Goal: Task Accomplishment & Management: Complete application form

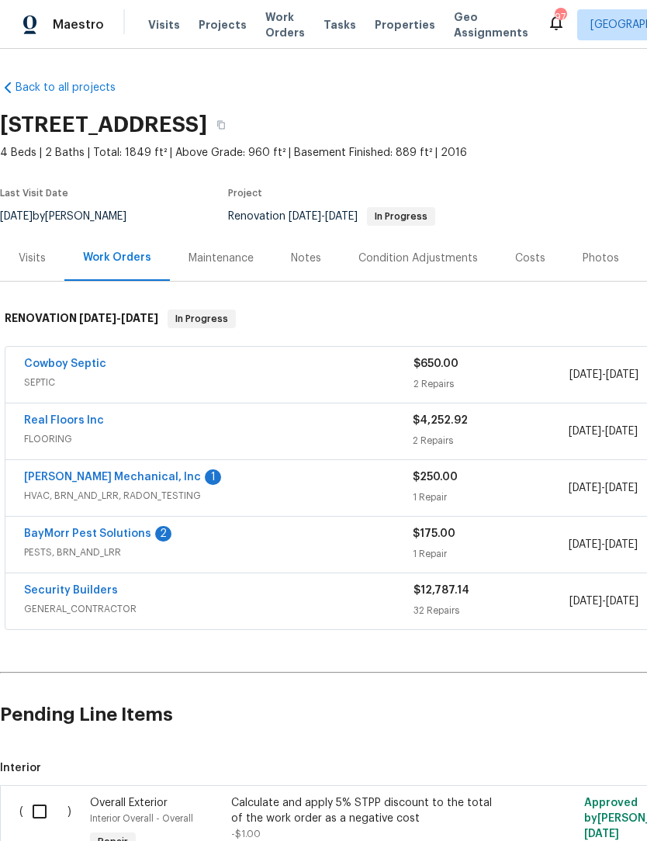
click at [51, 528] on link "BayMorr Pest Solutions" at bounding box center [87, 533] width 127 height 11
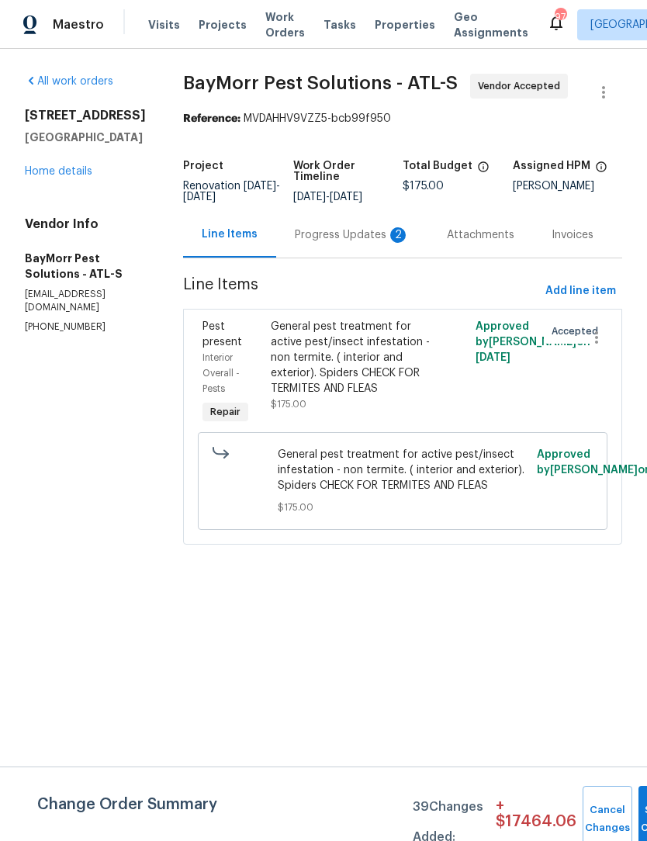
click at [344, 236] on div "Progress Updates 2" at bounding box center [352, 235] width 115 height 16
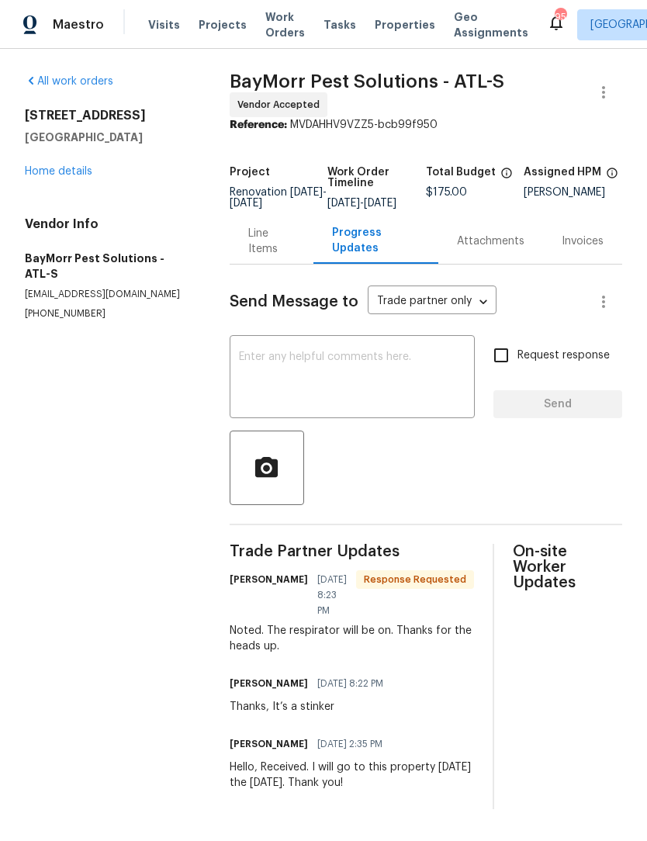
click at [382, 375] on textarea at bounding box center [352, 378] width 226 height 54
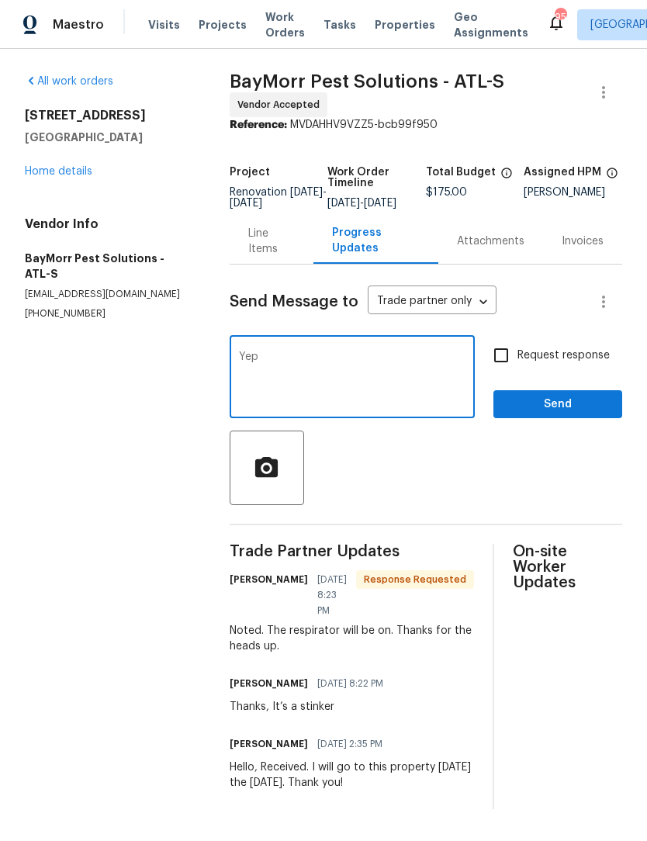
type textarea "Yep"
click at [576, 412] on span "Send" at bounding box center [558, 404] width 104 height 19
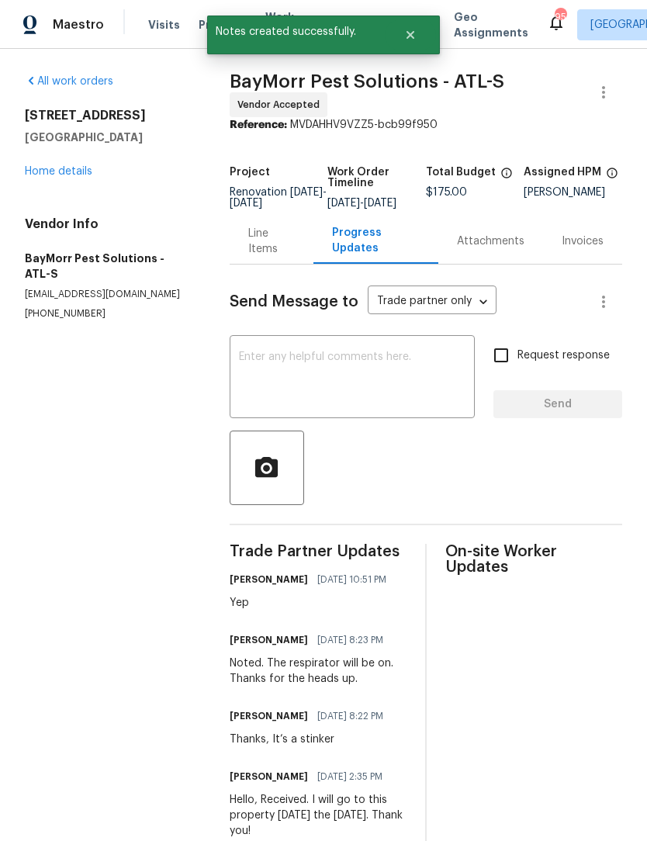
click at [65, 171] on link "Home details" at bounding box center [58, 171] width 67 height 11
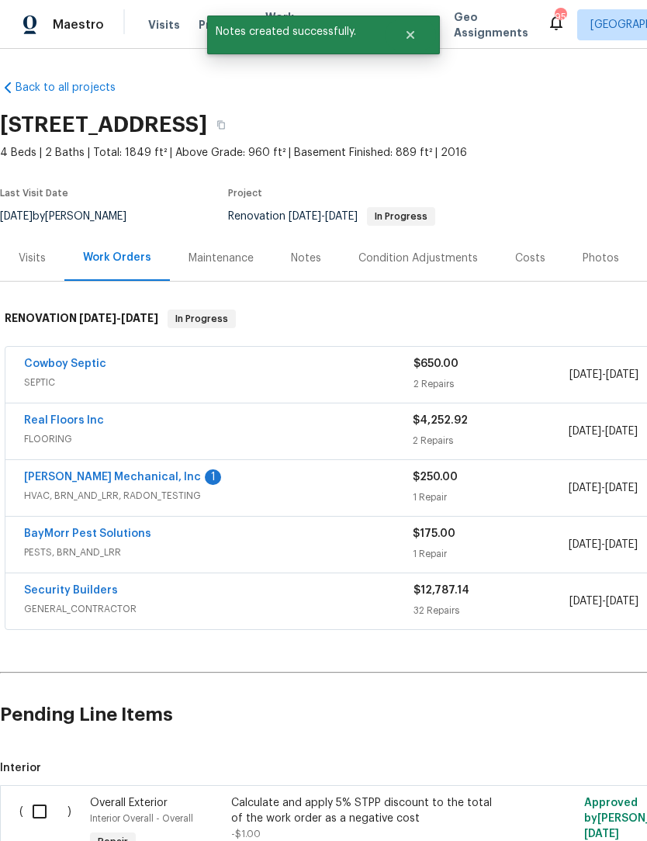
click at [143, 479] on link "[PERSON_NAME] Mechanical, Inc" at bounding box center [112, 477] width 177 height 11
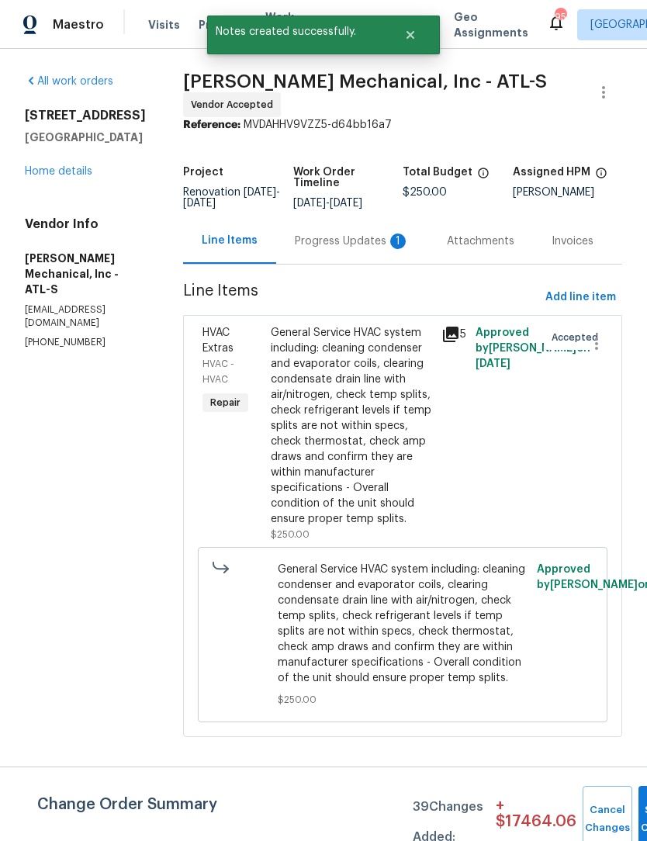
click at [334, 244] on div "Progress Updates 1" at bounding box center [352, 241] width 115 height 16
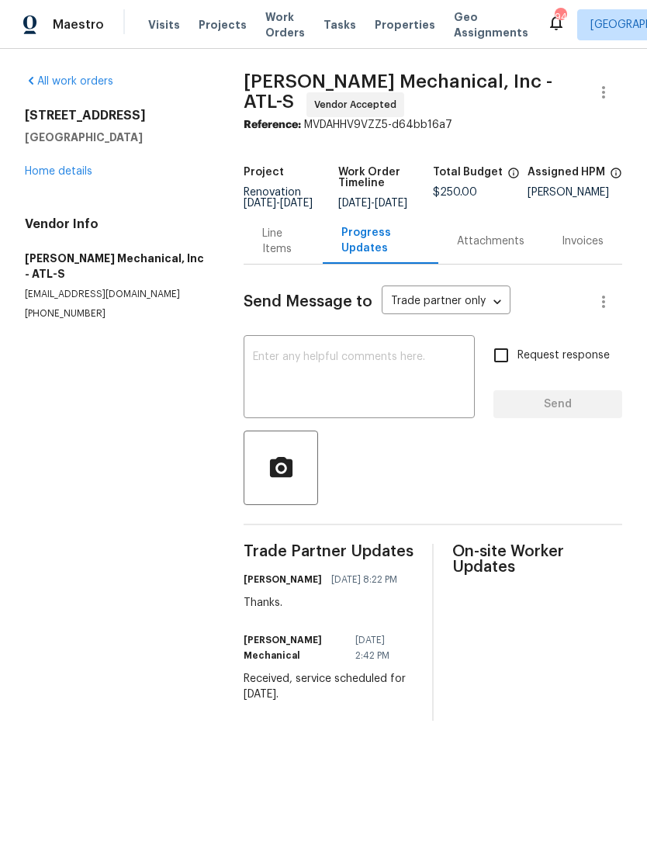
click at [396, 384] on textarea at bounding box center [359, 378] width 213 height 54
click at [47, 169] on link "Home details" at bounding box center [58, 171] width 67 height 11
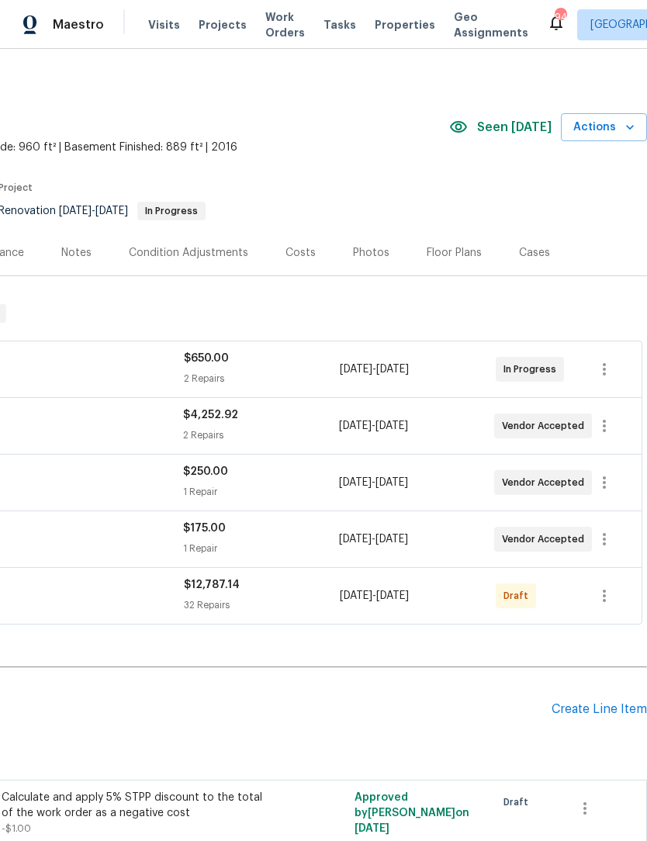
scroll to position [5, 230]
click at [604, 594] on icon "button" at bounding box center [604, 595] width 3 height 12
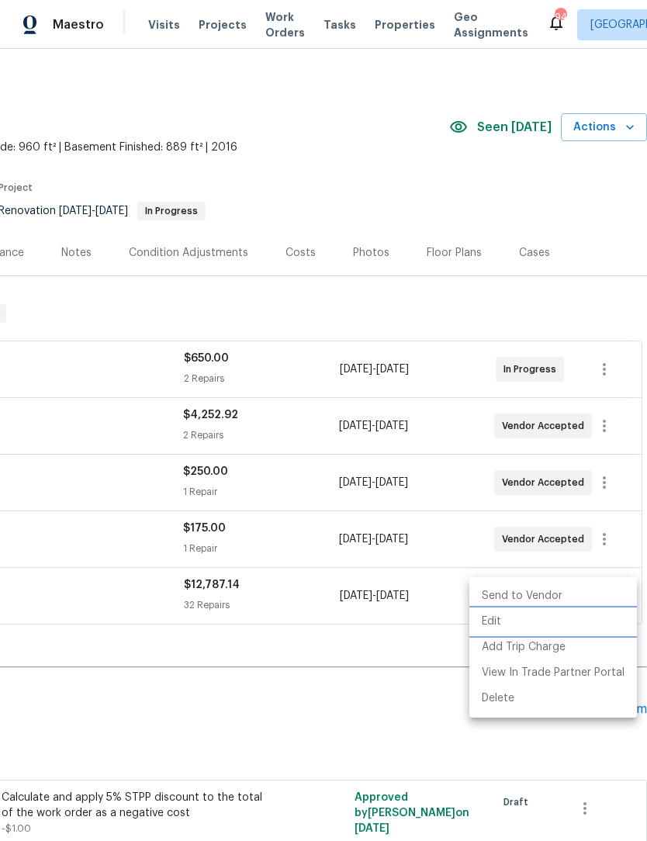
click at [513, 622] on li "Edit" at bounding box center [553, 622] width 168 height 26
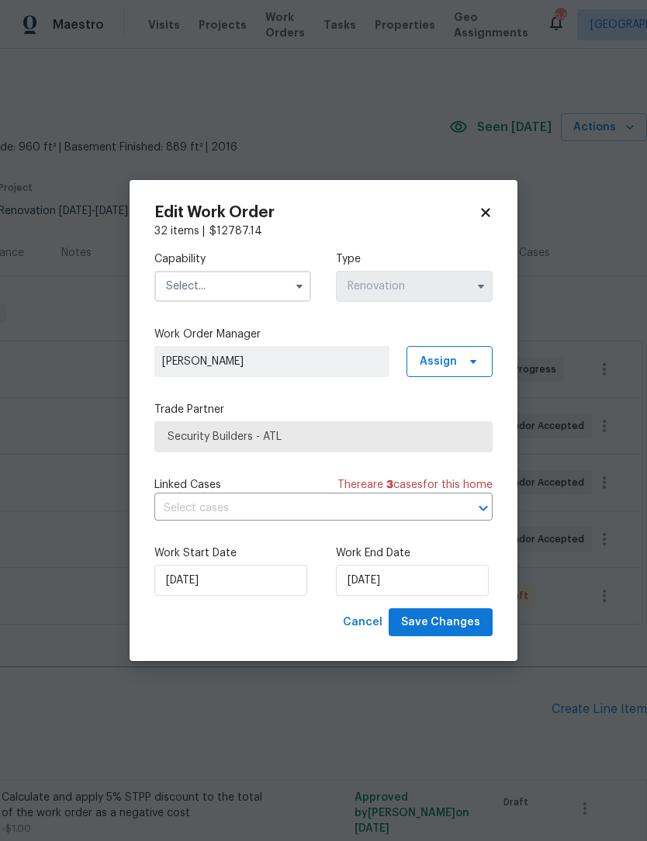
click at [287, 288] on input "text" at bounding box center [232, 286] width 157 height 31
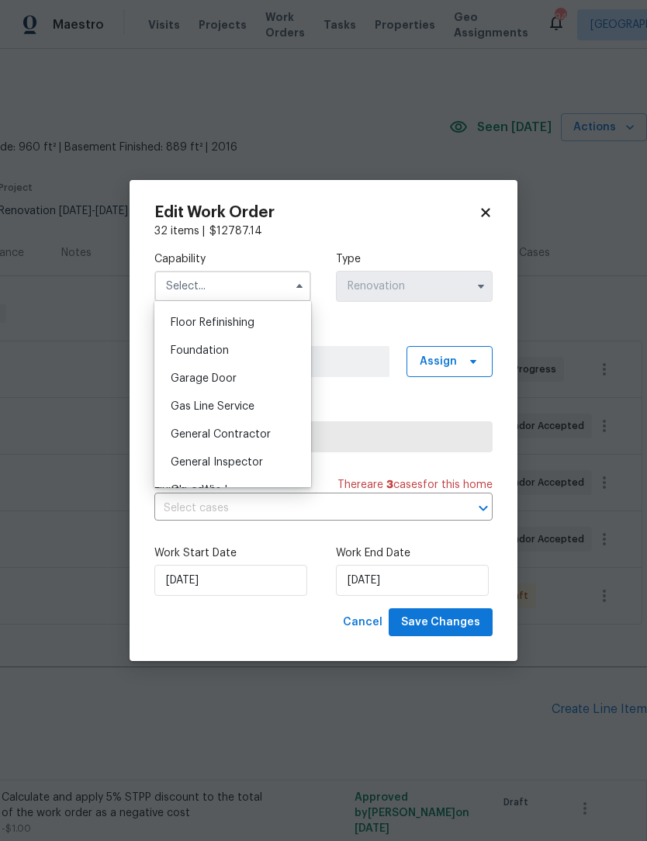
scroll to position [625, 0]
click at [268, 434] on span "General Contractor" at bounding box center [221, 435] width 100 height 11
type input "General Contractor"
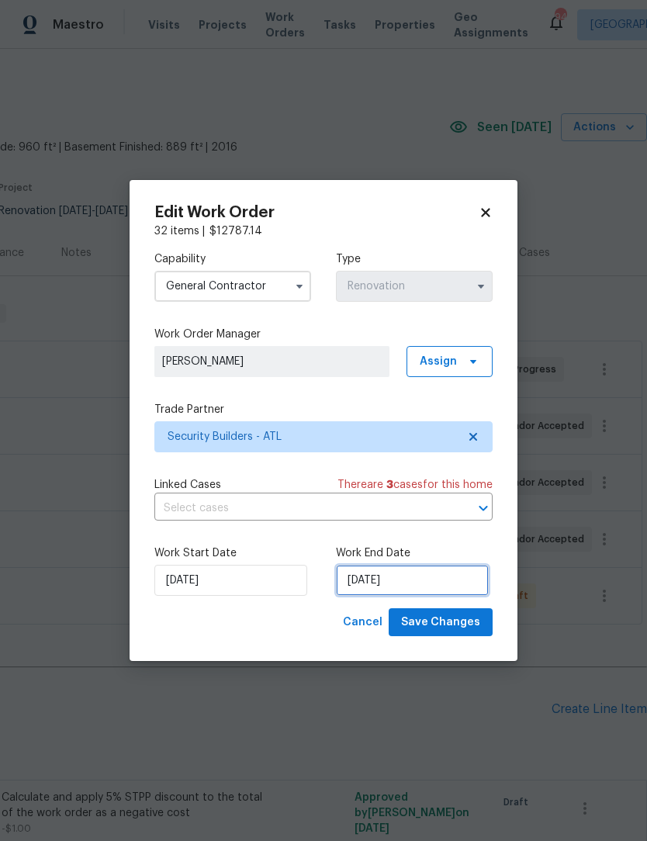
click at [423, 591] on input "9/5/2025" at bounding box center [412, 580] width 153 height 31
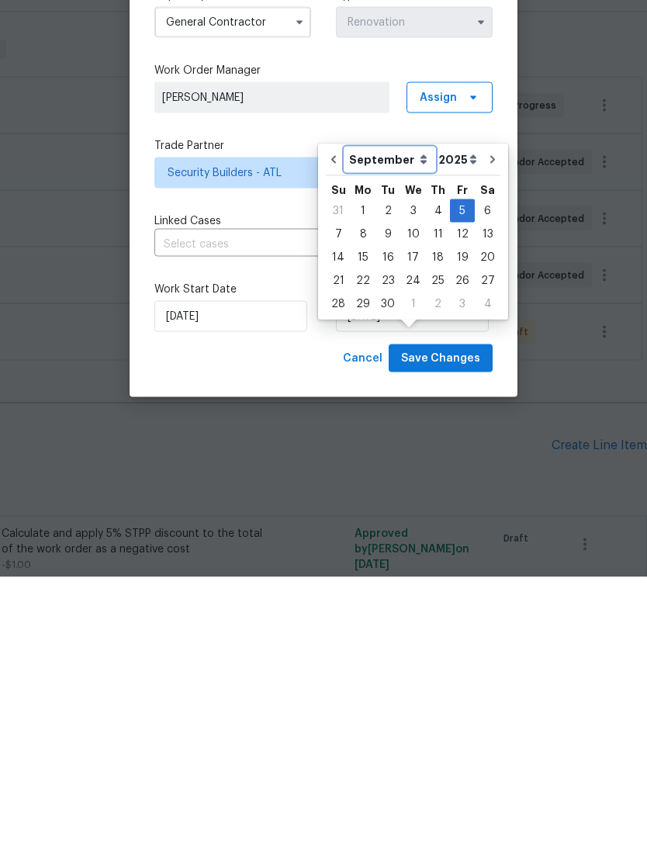
click at [418, 412] on select "August September October November December" at bounding box center [389, 423] width 89 height 23
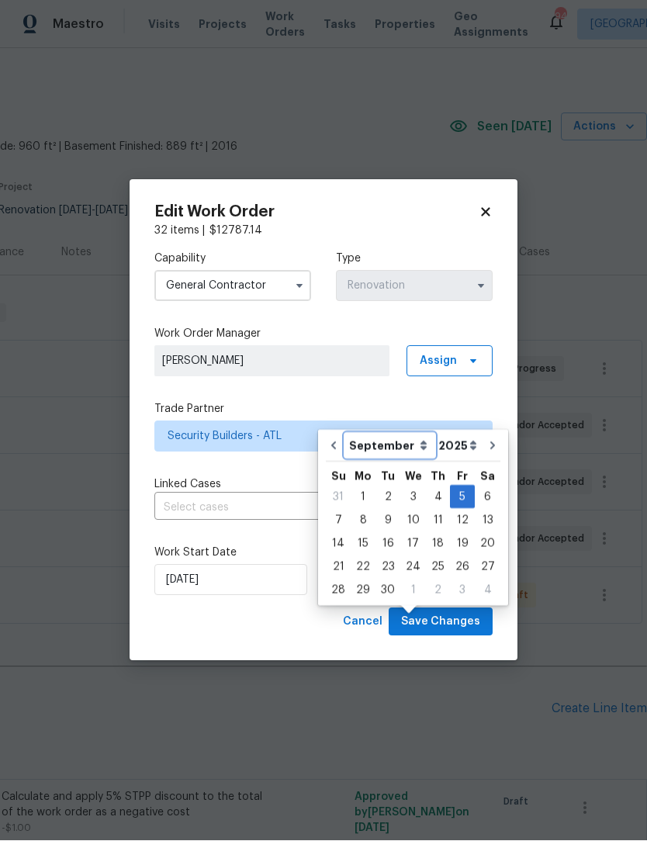
select select "7"
type input "[DATE]"
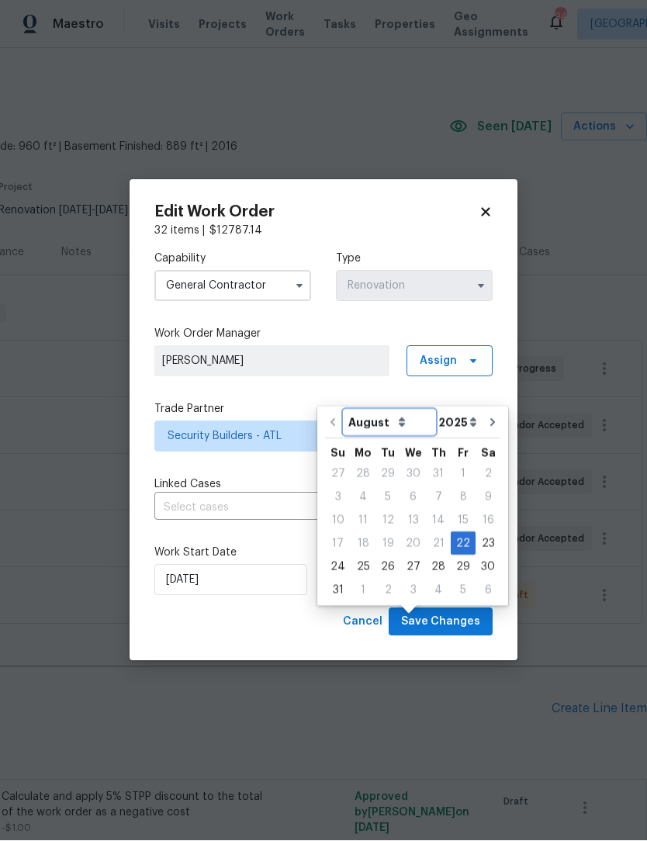
click at [403, 411] on select "August September October November December" at bounding box center [389, 422] width 90 height 23
select select "8"
type input "9/22/2025"
select select "8"
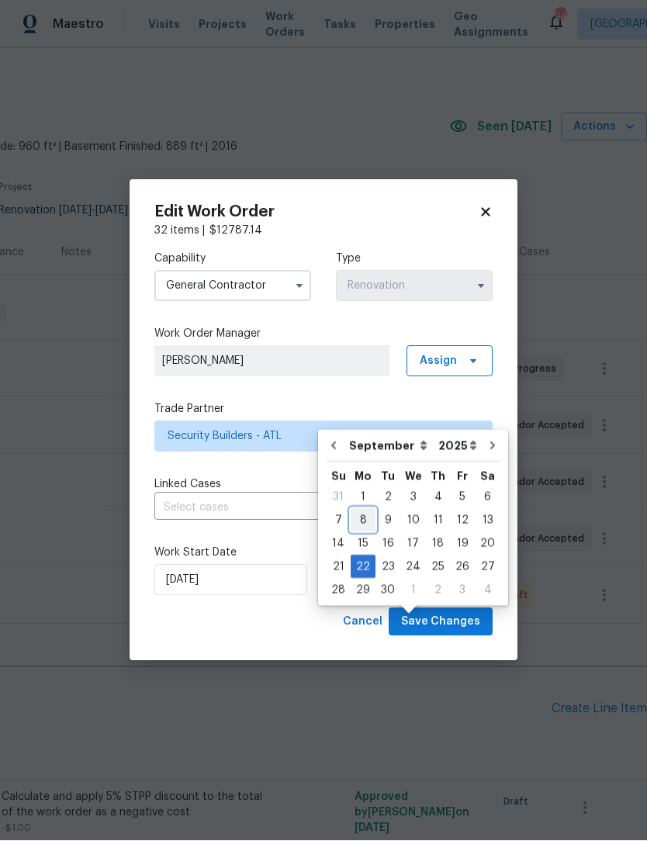
click at [362, 510] on div "8" at bounding box center [363, 521] width 25 height 22
type input "[DATE]"
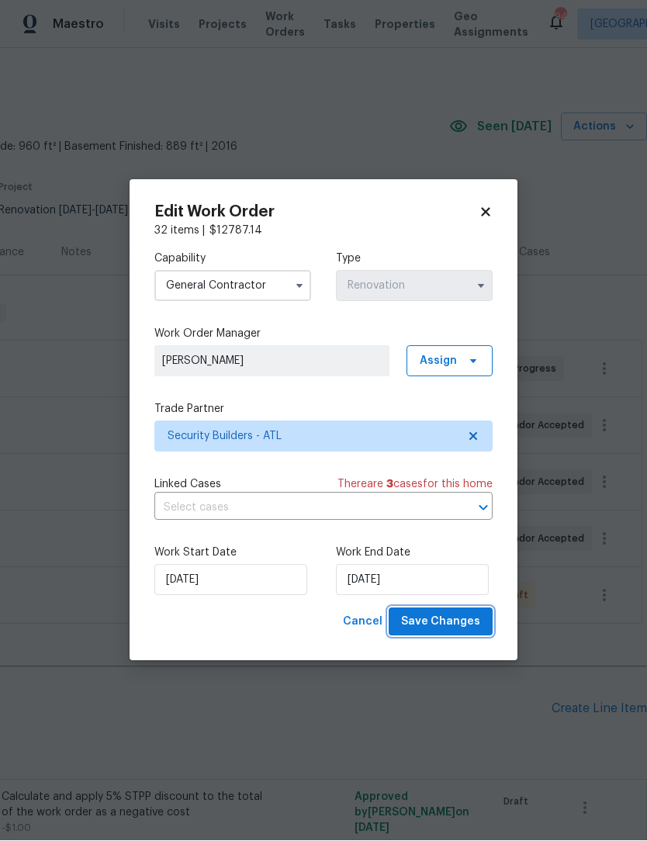
click at [439, 631] on span "Save Changes" at bounding box center [440, 622] width 79 height 19
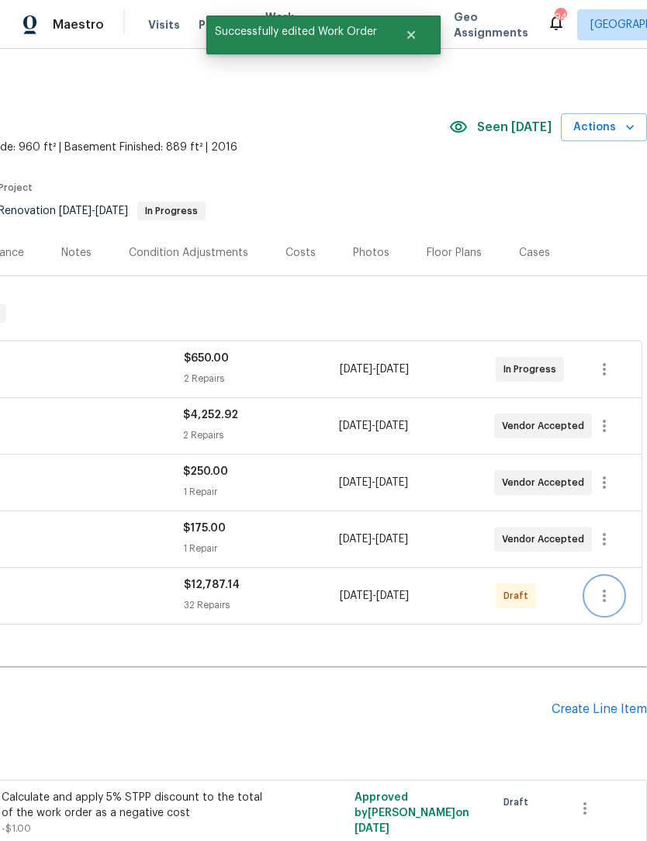
click at [600, 586] on icon "button" at bounding box center [604, 595] width 19 height 19
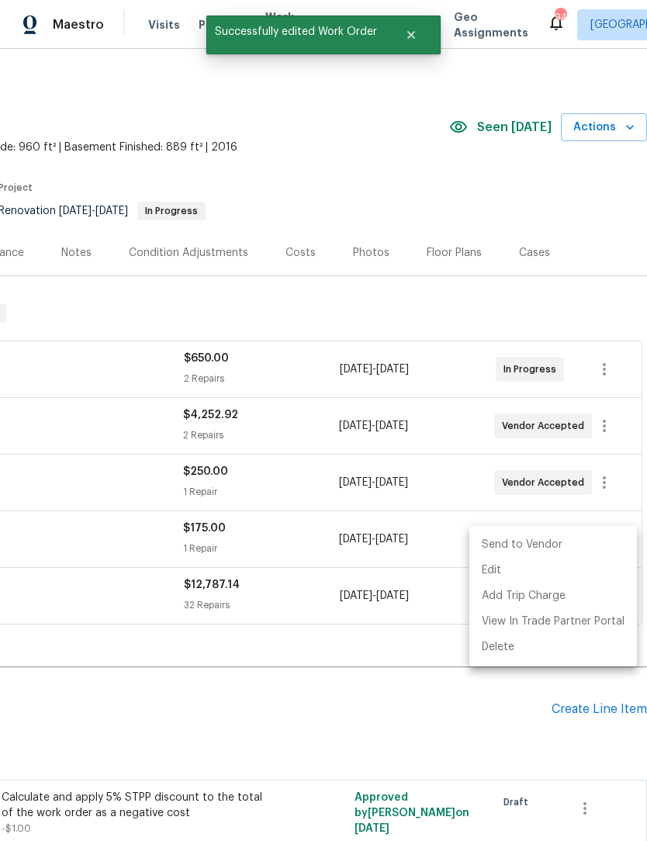
click at [570, 544] on li "Send to Vendor" at bounding box center [553, 545] width 168 height 26
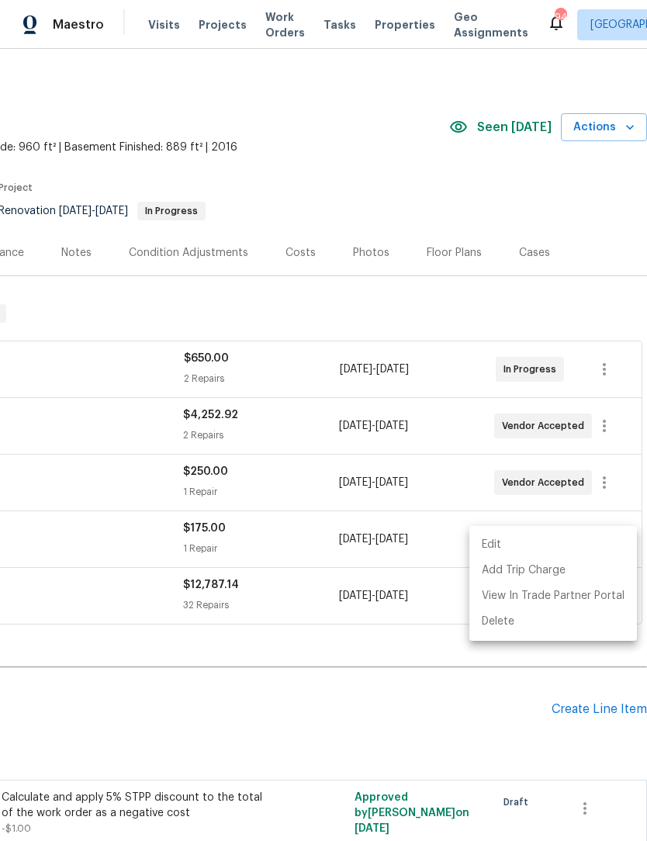
click at [289, 669] on div at bounding box center [323, 420] width 647 height 841
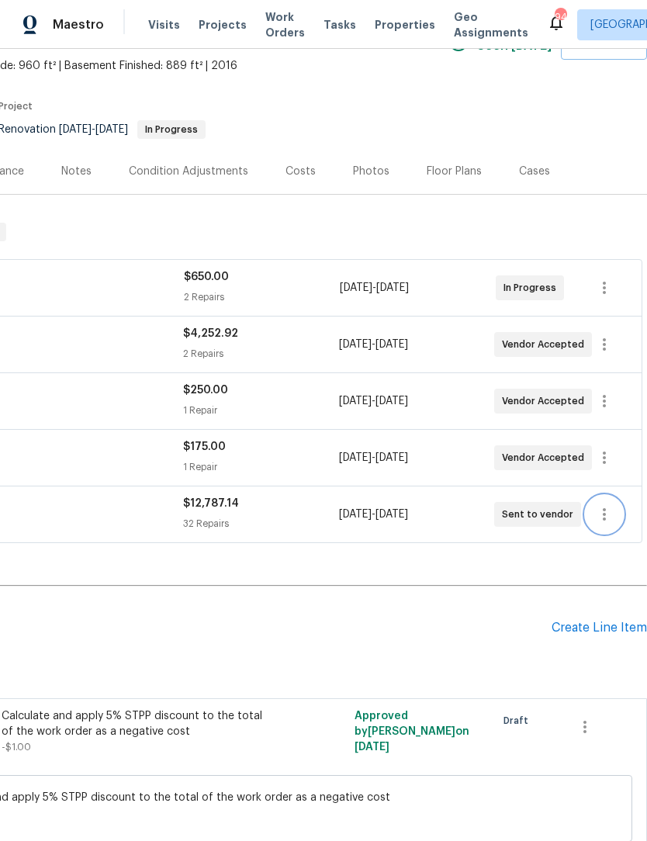
scroll to position [87, 230]
click at [585, 721] on icon "button" at bounding box center [584, 727] width 3 height 12
click at [607, 675] on li "Cancel" at bounding box center [596, 675] width 60 height 26
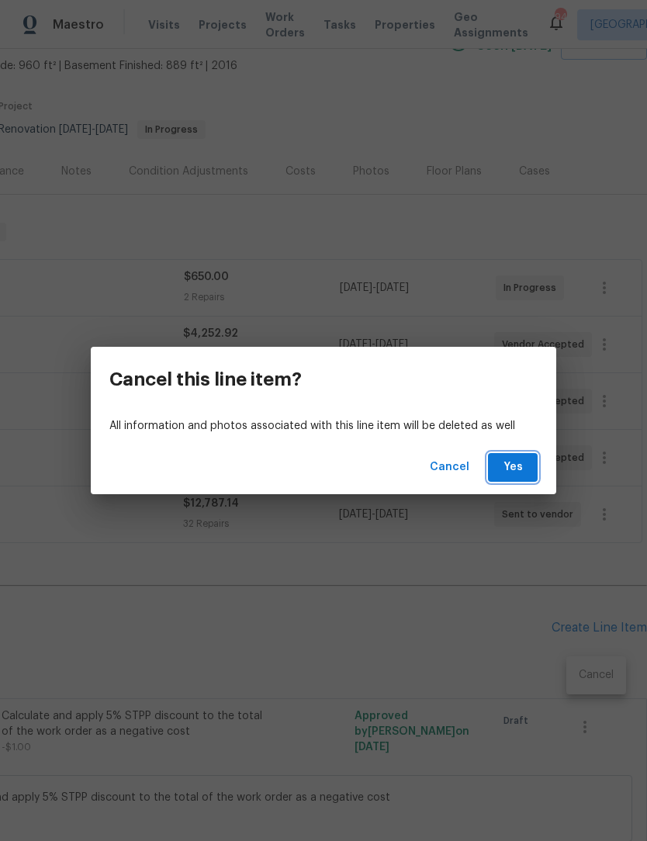
click at [512, 464] on span "Yes" at bounding box center [512, 467] width 25 height 19
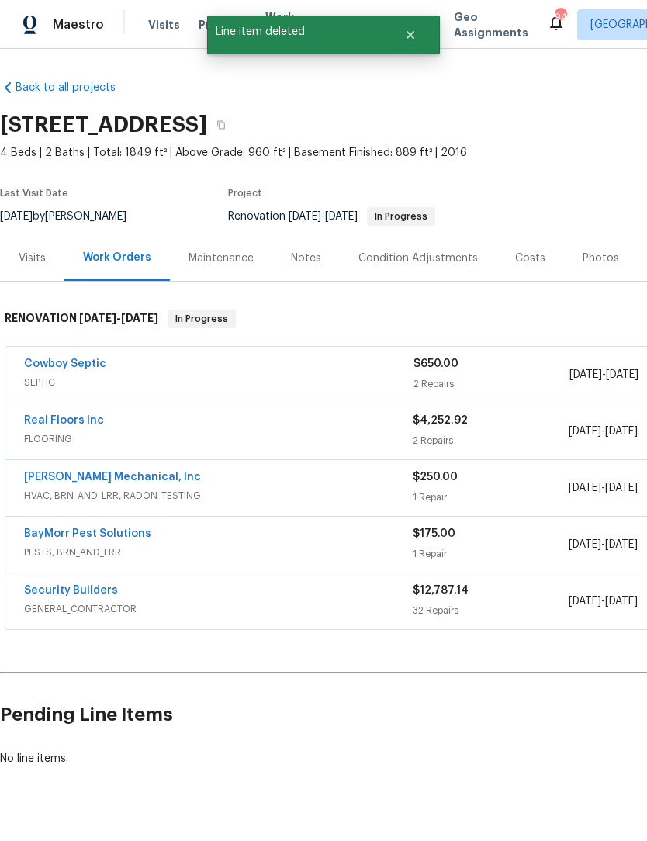
scroll to position [0, 0]
click at [54, 585] on link "Security Builders" at bounding box center [71, 590] width 94 height 11
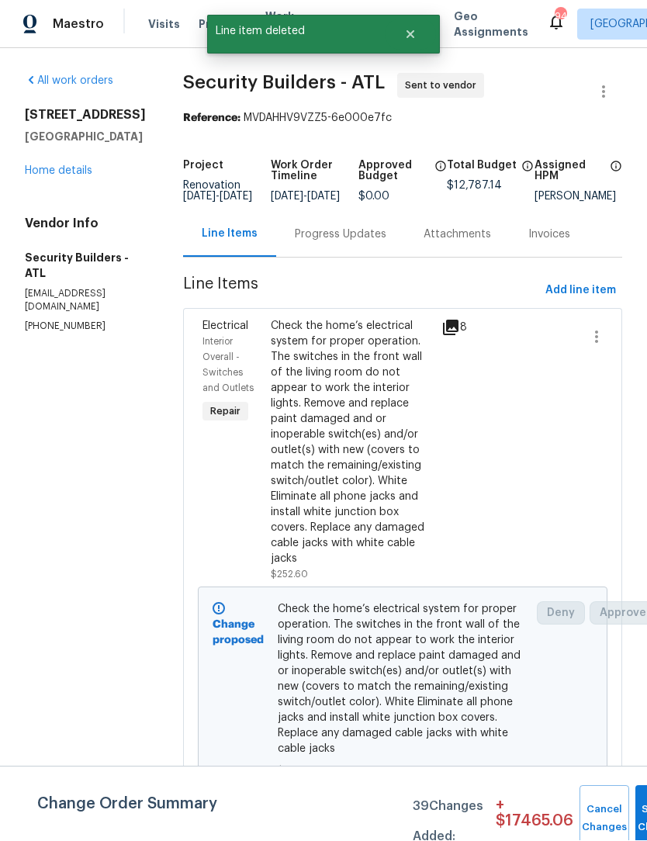
scroll to position [1, 0]
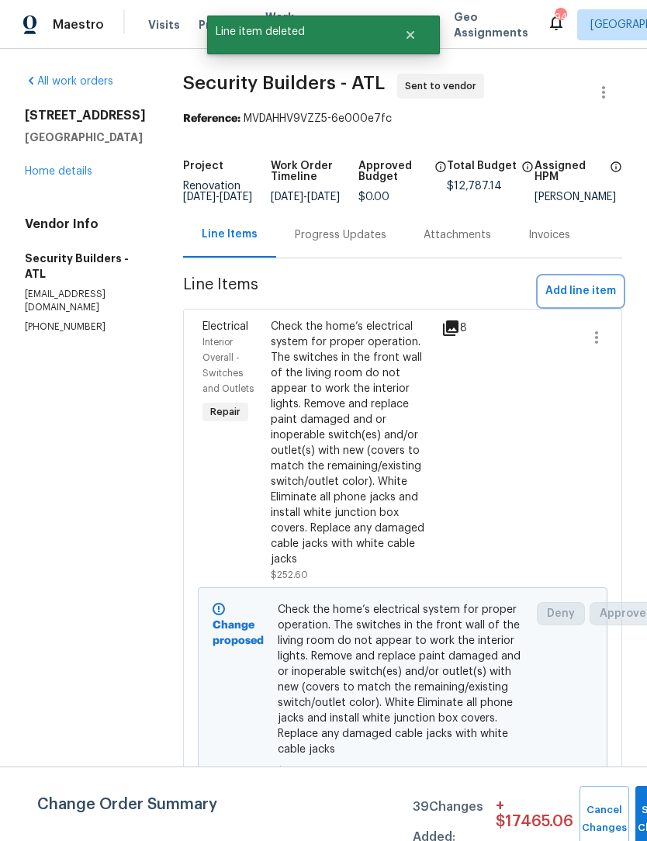
click at [589, 301] on span "Add line item" at bounding box center [580, 291] width 71 height 19
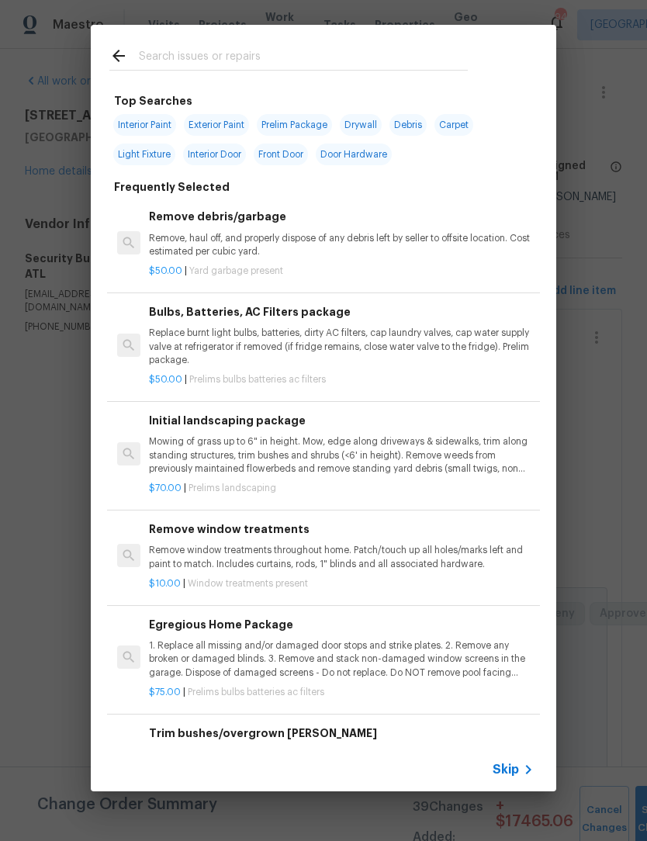
click at [244, 48] on input "text" at bounding box center [303, 58] width 329 height 23
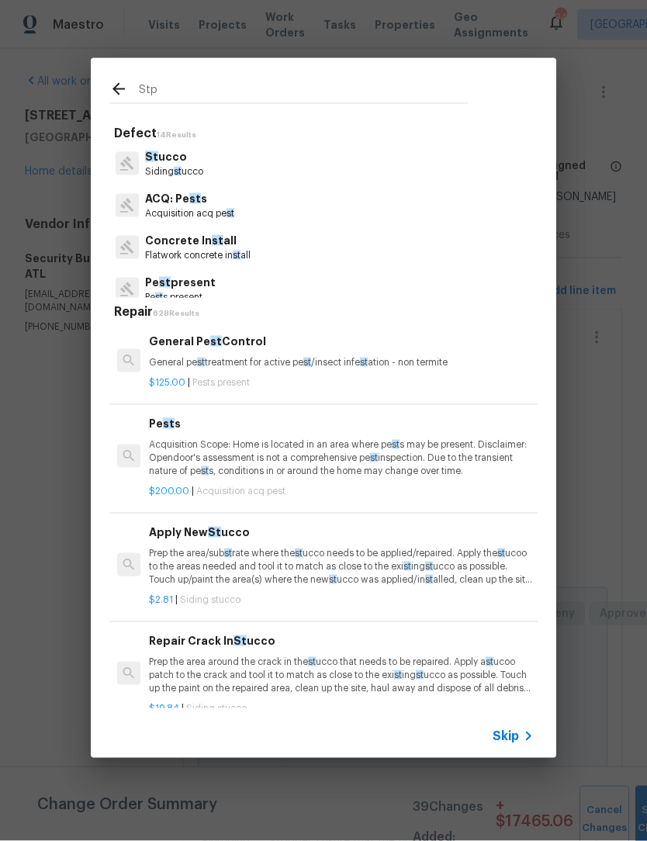
type input "Stpp"
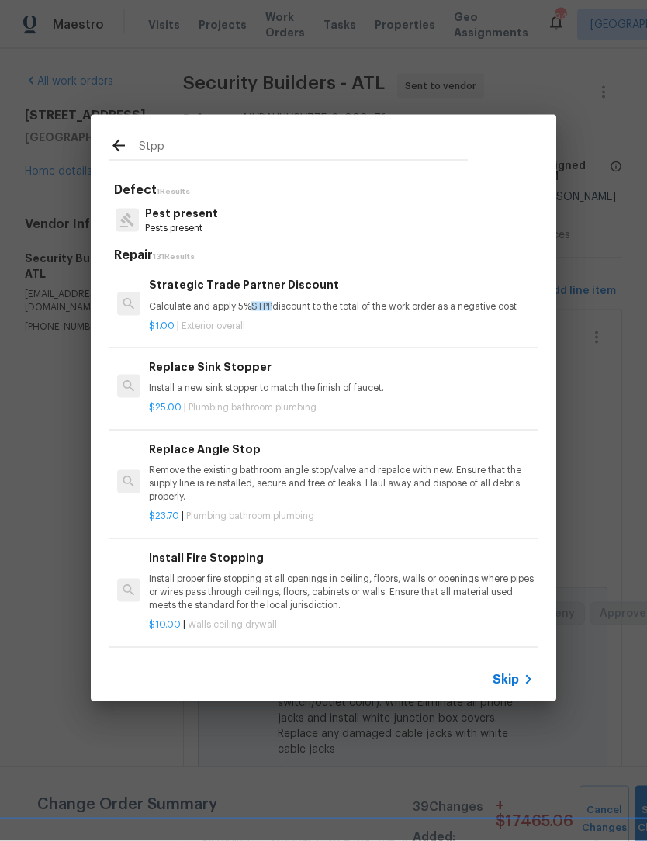
click at [321, 300] on p "Calculate and apply 5% STPP discount to the total of the work order as a negati…" at bounding box center [341, 306] width 385 height 13
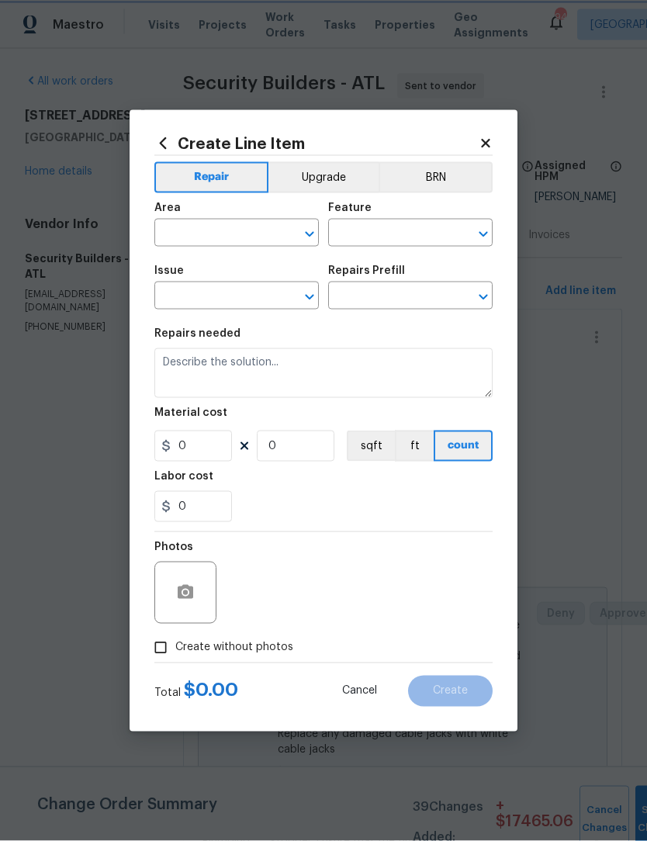
type input "Overall Exterior"
type input "Strategic Trade Partner Discount $1.00"
type textarea "Calculate and apply 5% STPP discount to the total of the work order as a negati…"
type input "1"
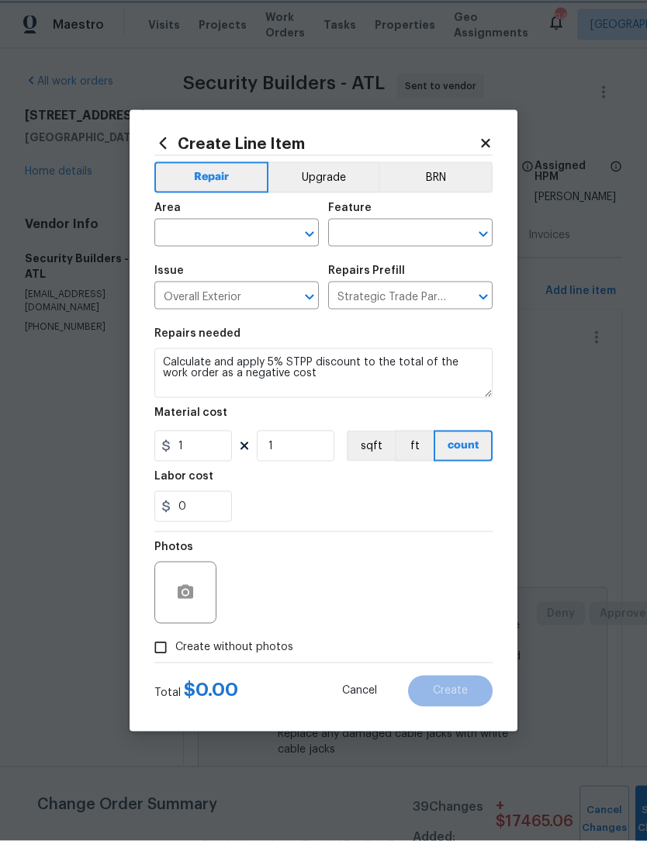
scroll to position [1, 0]
click at [304, 226] on icon "Open" at bounding box center [309, 234] width 19 height 19
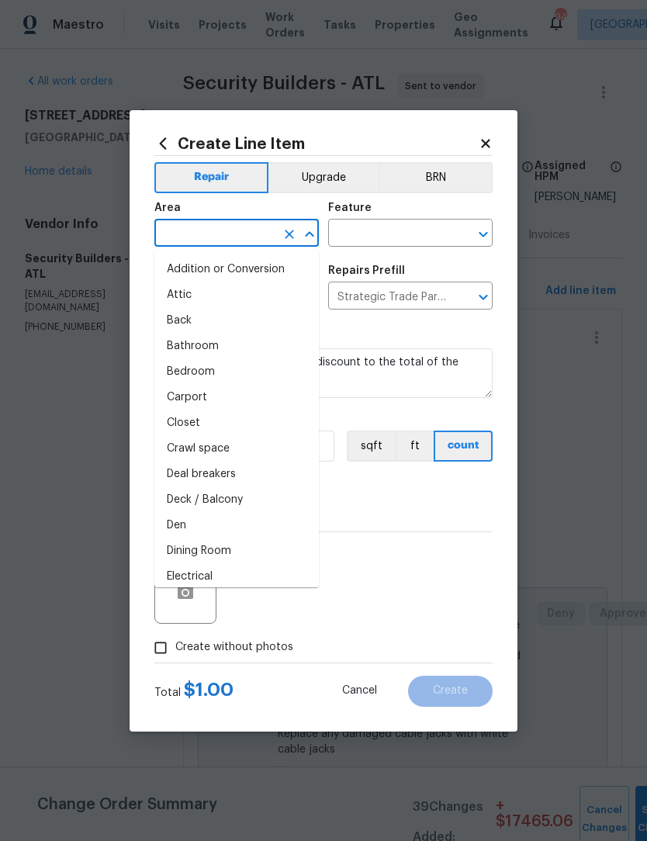
scroll to position [0, 0]
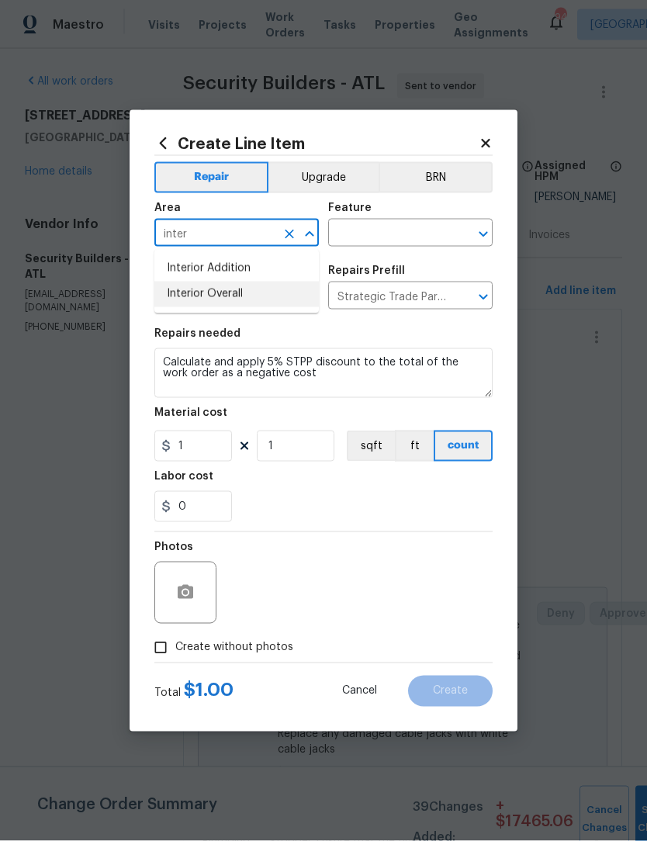
click at [264, 300] on li "Interior Overall" at bounding box center [236, 295] width 164 height 26
type input "Interior Overall"
click at [392, 229] on input "text" at bounding box center [388, 235] width 121 height 24
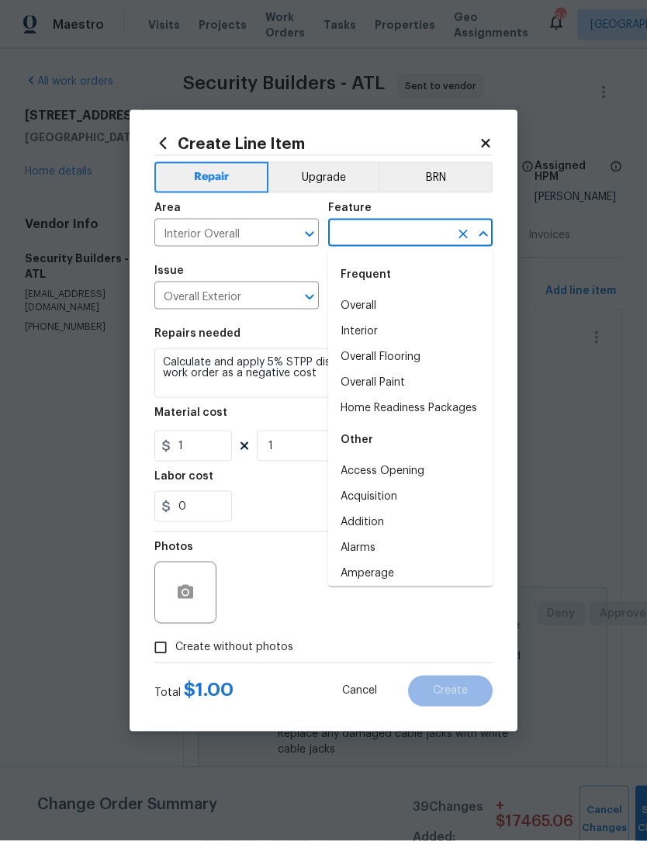
click at [382, 306] on li "Overall" at bounding box center [410, 306] width 164 height 26
type input "Overall"
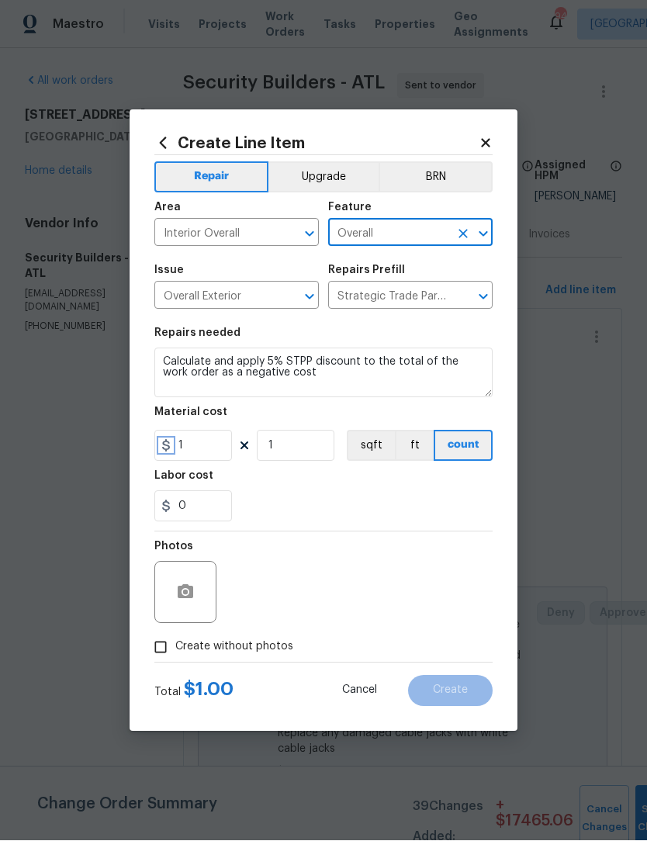
click at [171, 446] on icon at bounding box center [166, 446] width 12 height 12
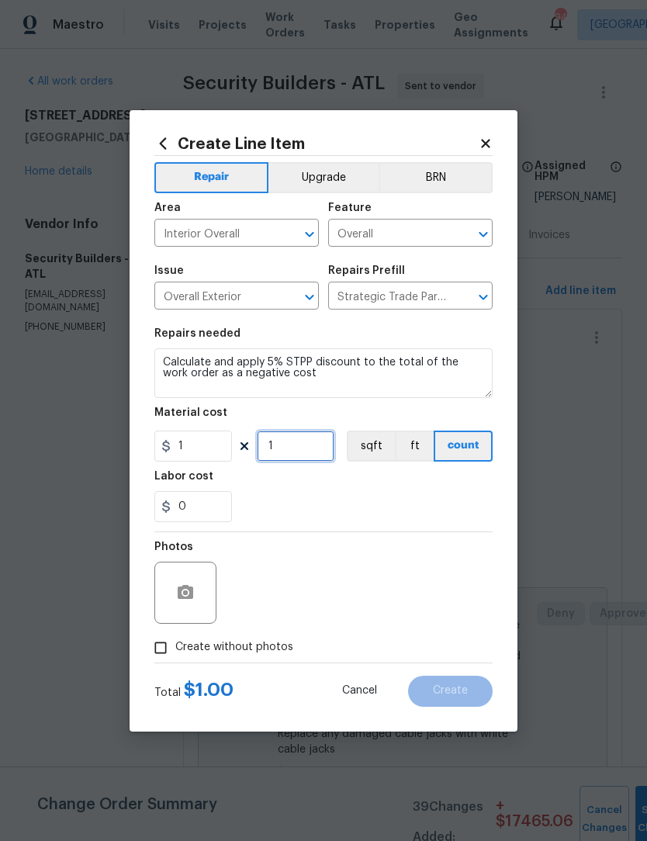
click at [304, 454] on input "1" at bounding box center [296, 445] width 78 height 31
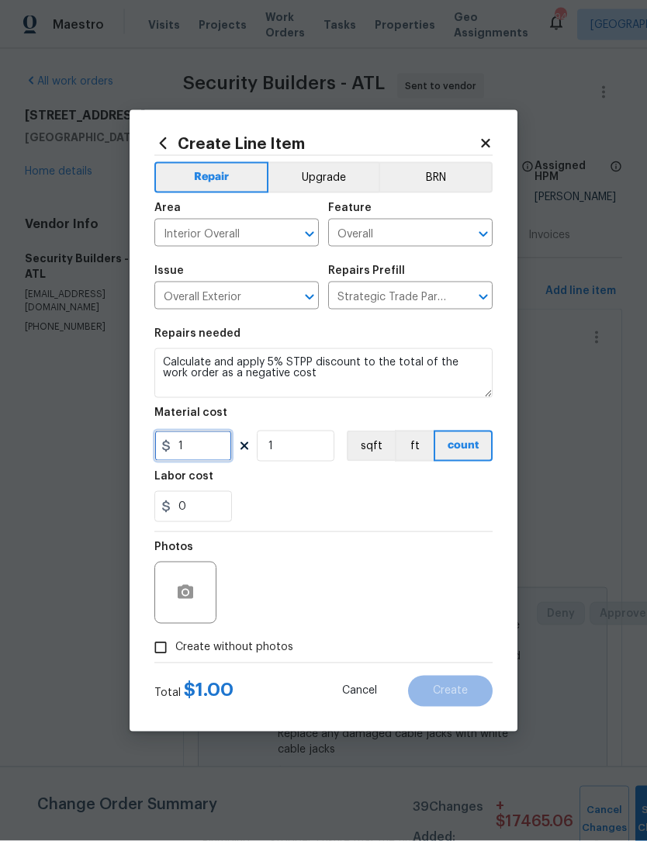
click at [173, 447] on input "1" at bounding box center [193, 445] width 78 height 31
type input "-1"
click at [292, 450] on input "1" at bounding box center [296, 445] width 78 height 31
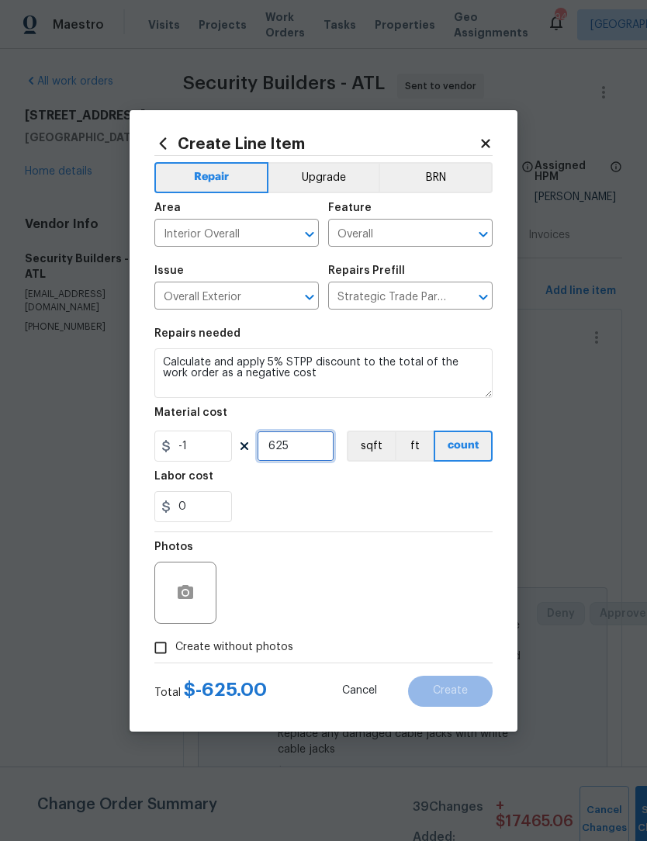
type input "625"
click at [164, 650] on input "Create without photos" at bounding box center [160, 647] width 29 height 29
checkbox input "true"
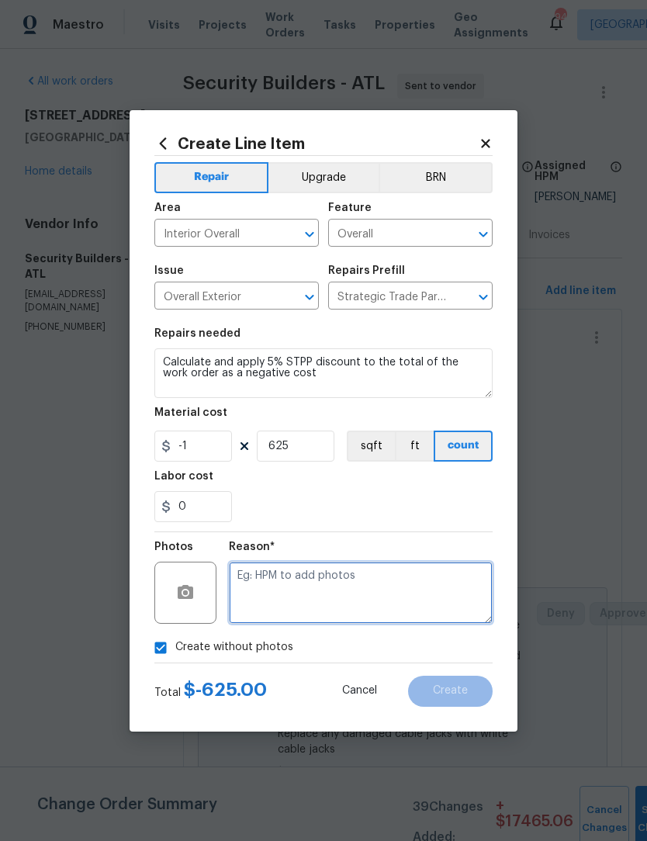
click at [321, 583] on textarea at bounding box center [361, 593] width 264 height 62
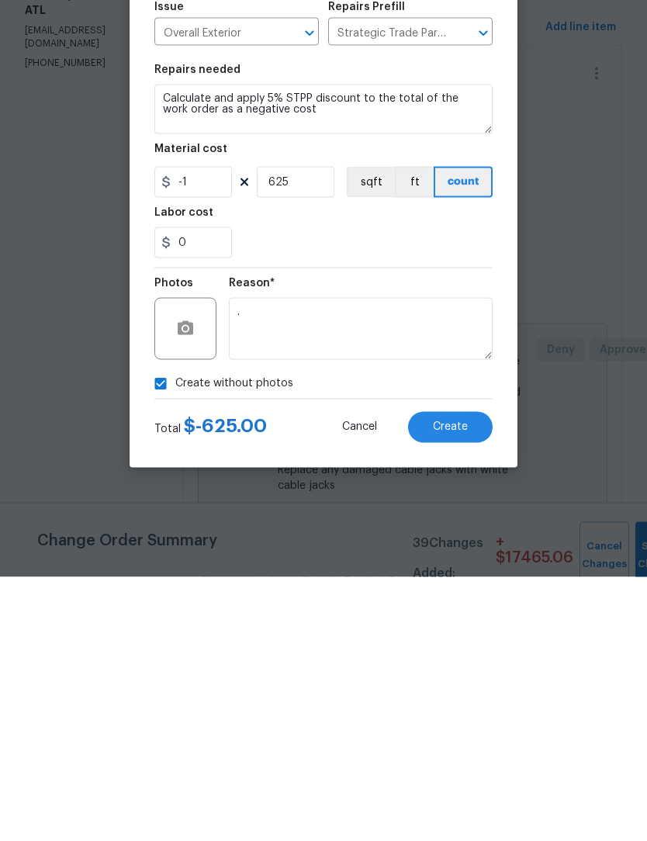
scroll to position [51, 0]
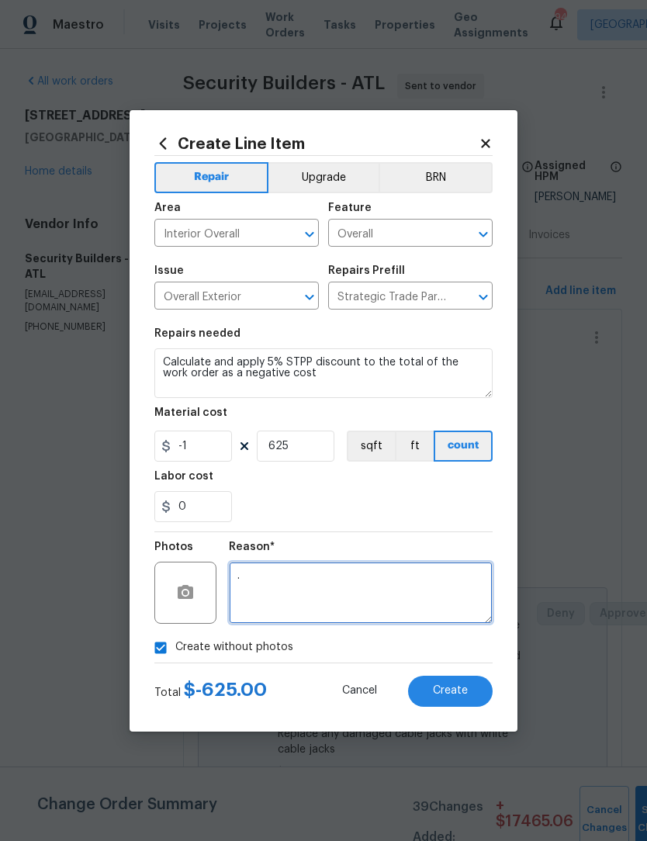
type textarea "."
click at [455, 682] on button "Create" at bounding box center [450, 691] width 85 height 31
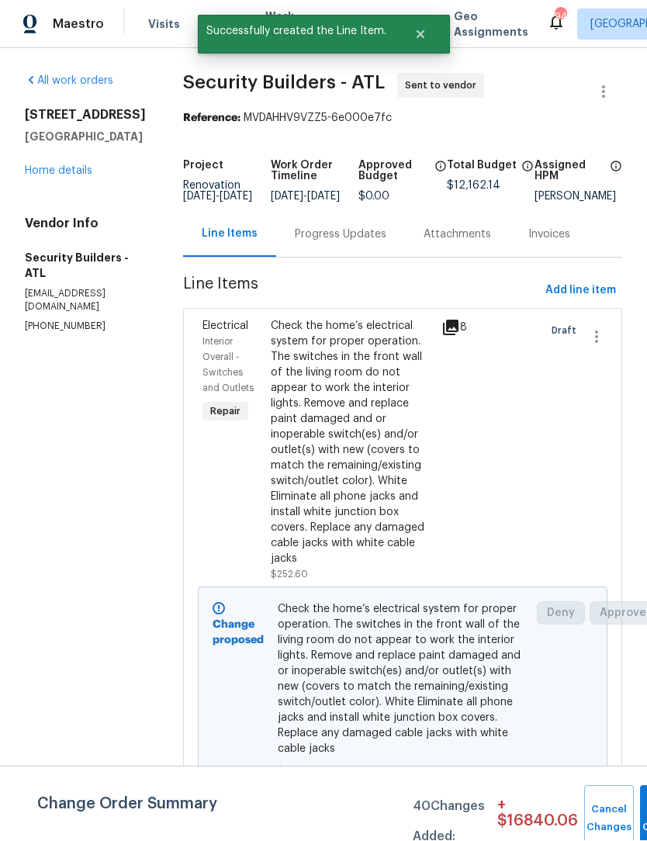
scroll to position [1, 0]
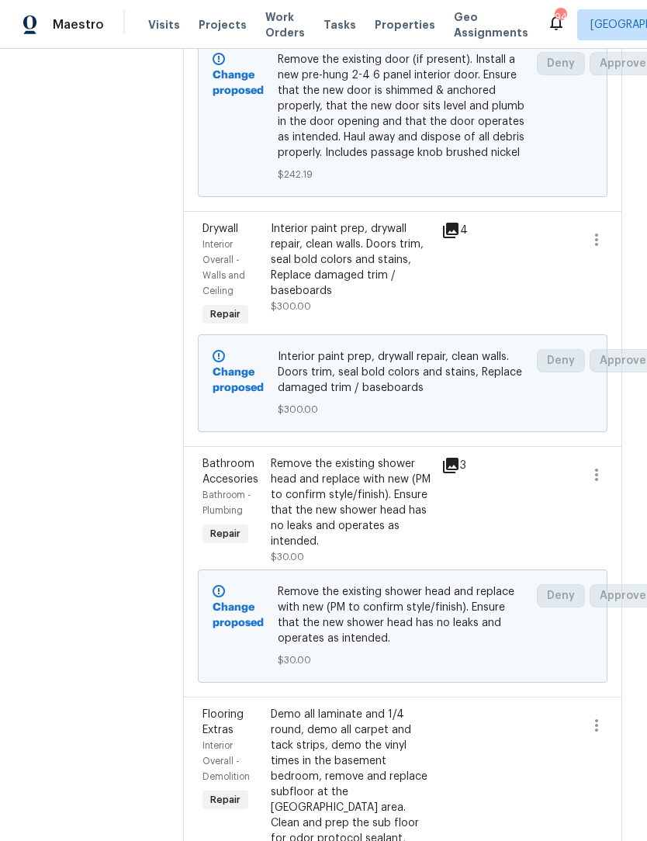
scroll to position [1694, 0]
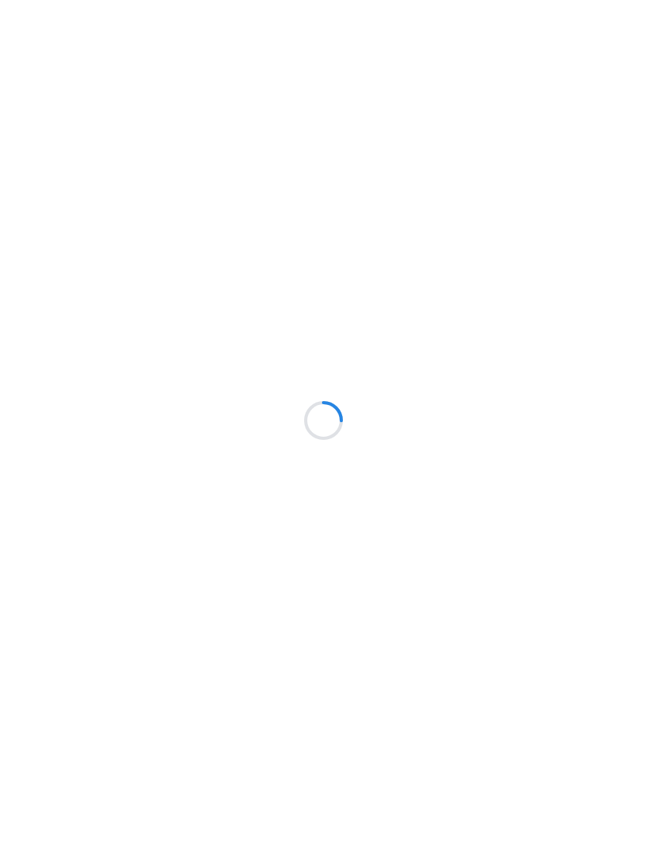
scroll to position [1, 0]
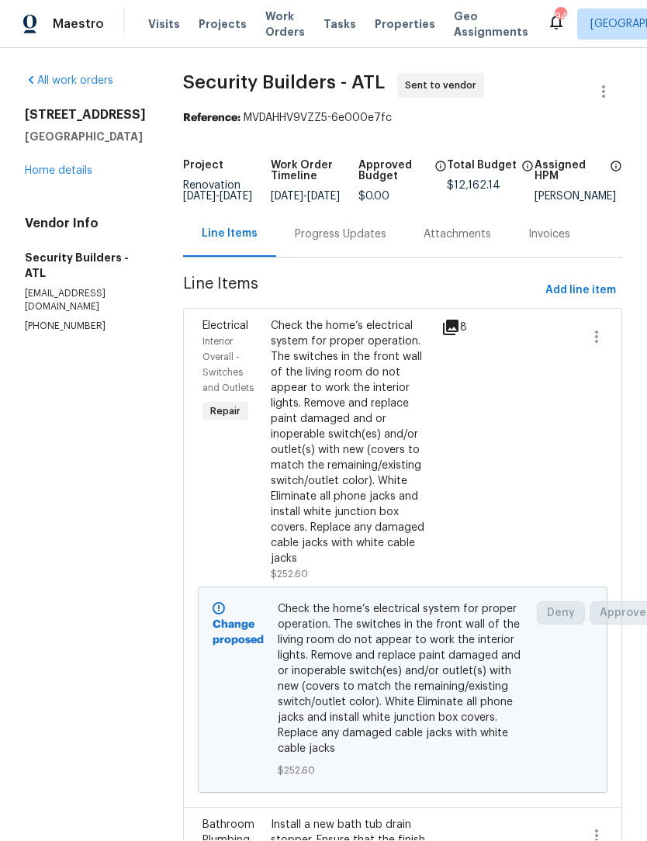
scroll to position [1, 0]
click at [50, 160] on div "6105 Crystal Cove Trl Gainesville, GA 30506 Home details" at bounding box center [85, 143] width 121 height 71
click at [71, 166] on link "Home details" at bounding box center [58, 171] width 67 height 11
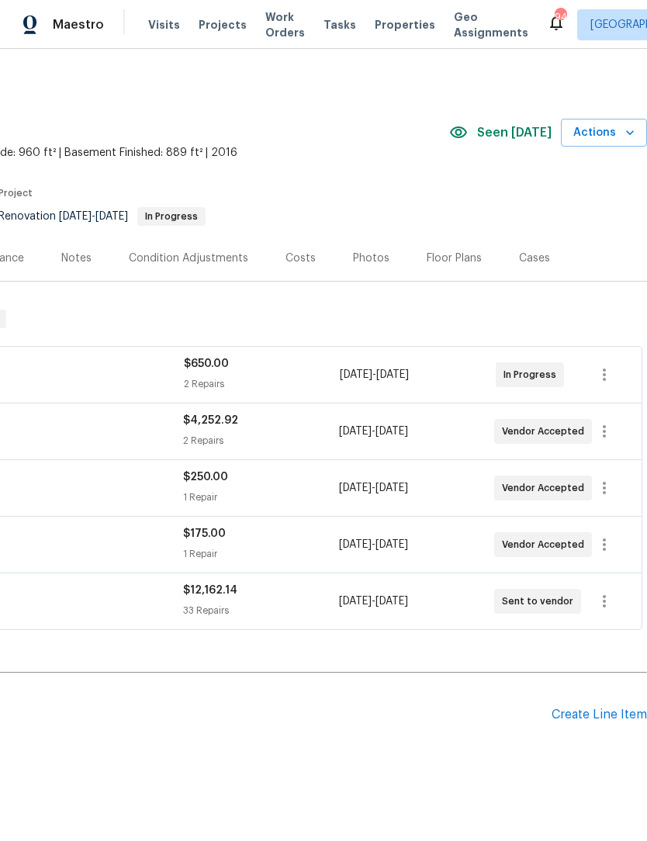
scroll to position [0, 230]
click at [597, 720] on div "Create Line Item" at bounding box center [598, 714] width 95 height 15
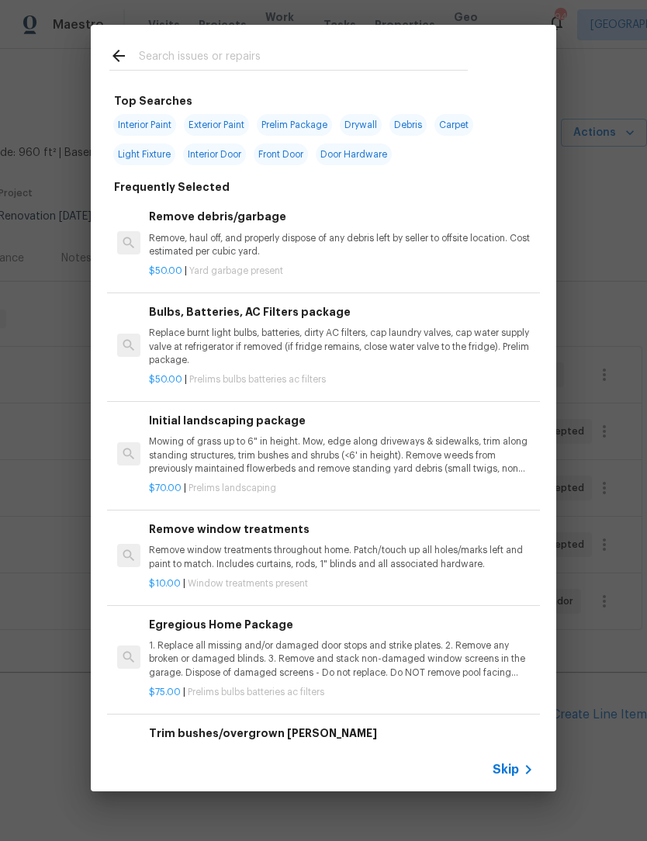
click at [243, 47] on input "text" at bounding box center [303, 58] width 329 height 23
type input "Land"
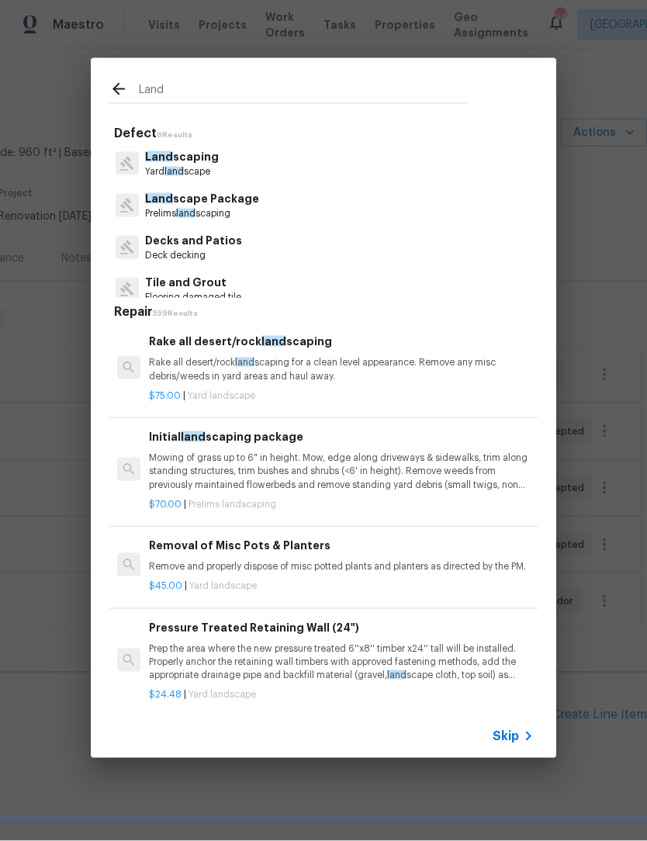
click at [234, 206] on p "Land scape Package" at bounding box center [202, 199] width 114 height 16
click at [234, 206] on div "Land Defect 6 Results Land scaping Yard land scape Land scape Package Prelims l…" at bounding box center [323, 408] width 647 height 816
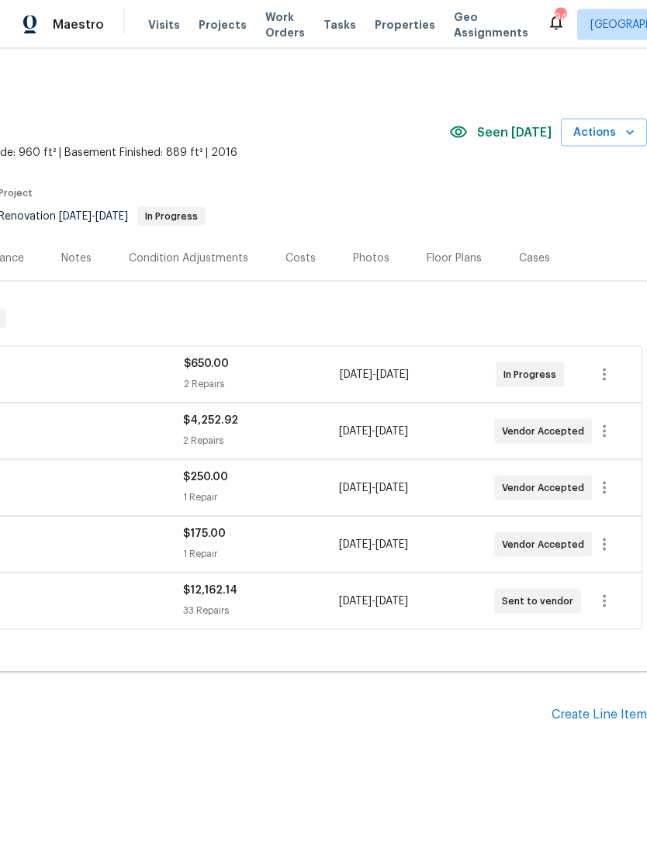
scroll to position [1, 0]
click at [600, 717] on div "Create Line Item" at bounding box center [598, 714] width 95 height 15
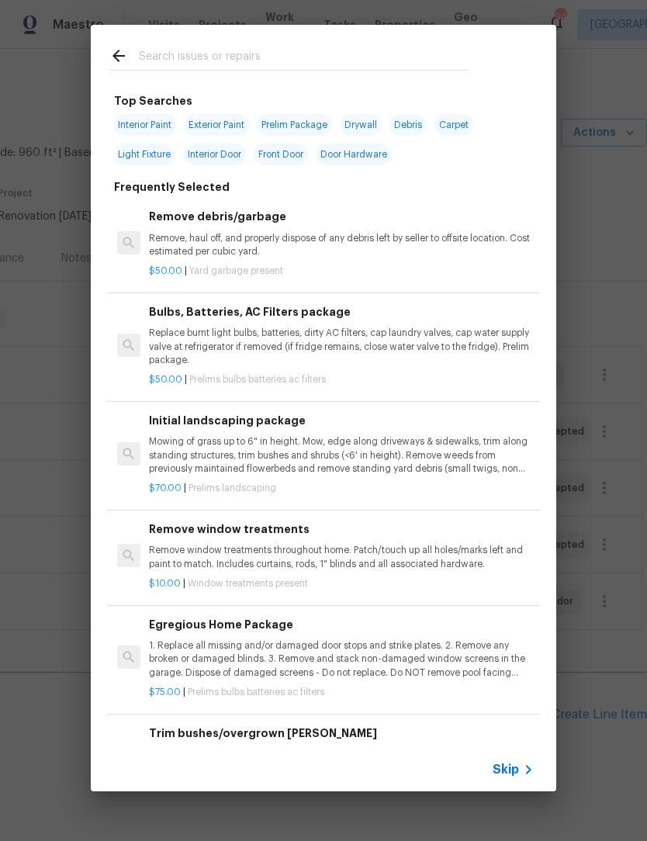
click at [233, 47] on input "text" at bounding box center [303, 58] width 329 height 23
type input "Land"
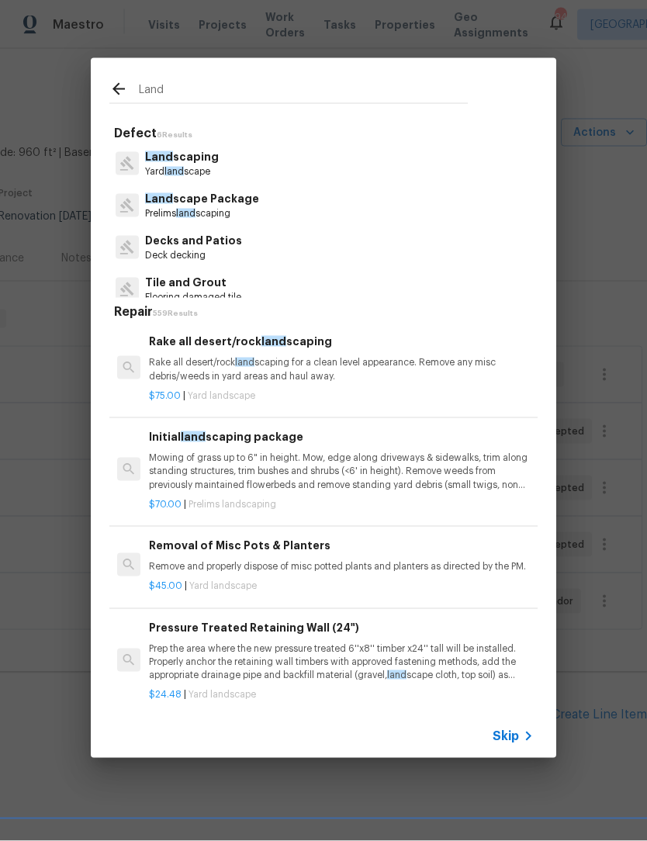
click at [247, 195] on p "Land scape Package" at bounding box center [202, 199] width 114 height 16
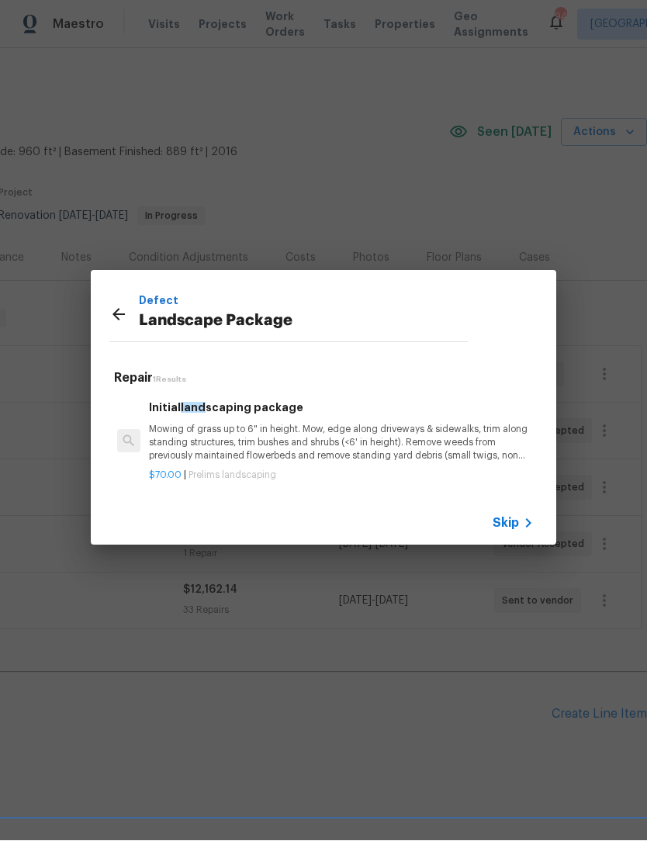
click at [261, 443] on p "Mowing of grass up to 6" in height. Mow, edge along driveways & sidewalks, trim…" at bounding box center [341, 443] width 385 height 40
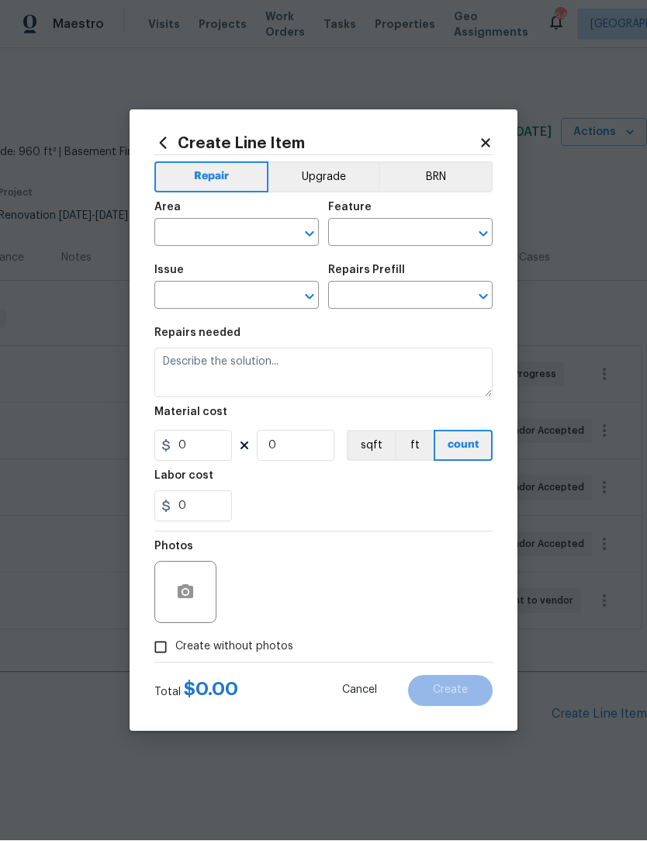
type input "Home Readiness Packages"
type input "Landscape Package"
type input "Initial landscaping package $70.00"
type textarea "Mowing of grass up to 6" in height. Mow, edge along driveways & sidewalks, trim…"
type input "70"
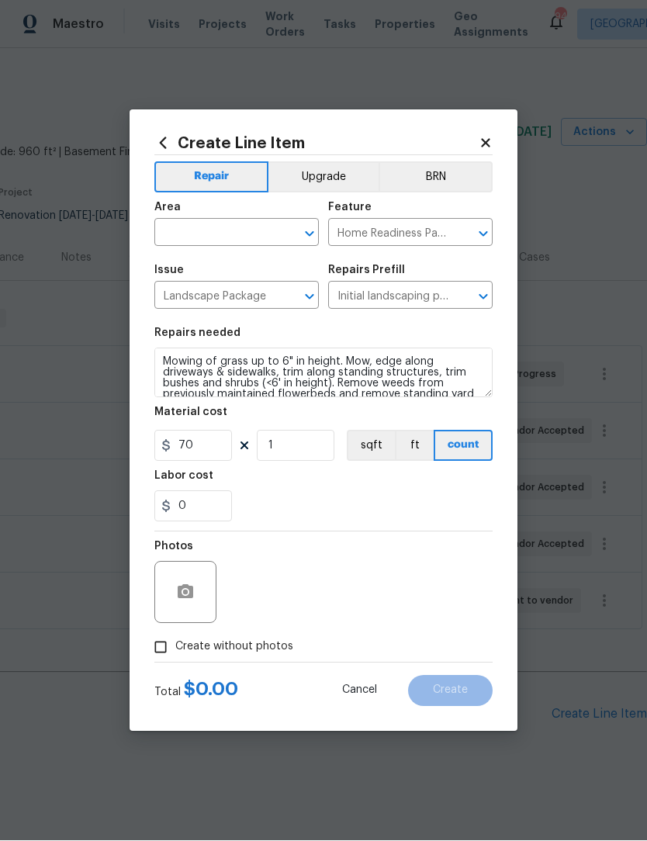
scroll to position [1, 0]
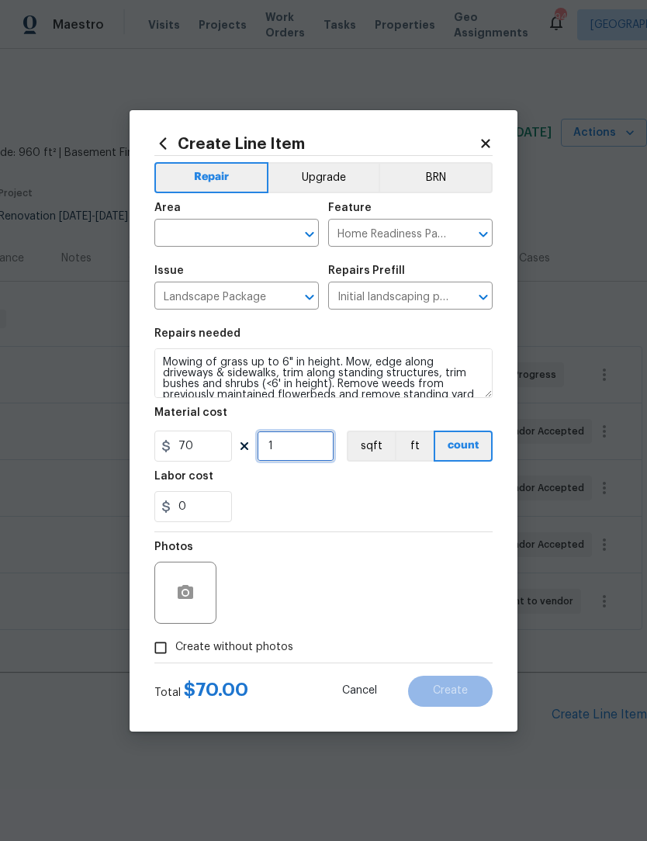
click at [291, 437] on input "1" at bounding box center [296, 445] width 78 height 31
click at [306, 444] on input "1" at bounding box center [296, 445] width 78 height 31
type input "3"
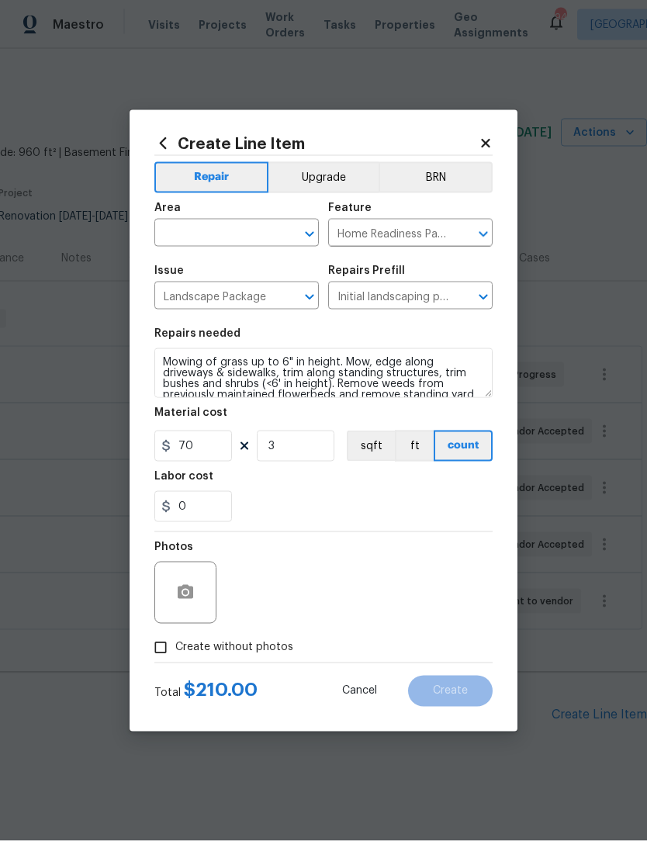
scroll to position [1, 0]
click at [165, 646] on input "Create without photos" at bounding box center [160, 647] width 29 height 29
checkbox input "true"
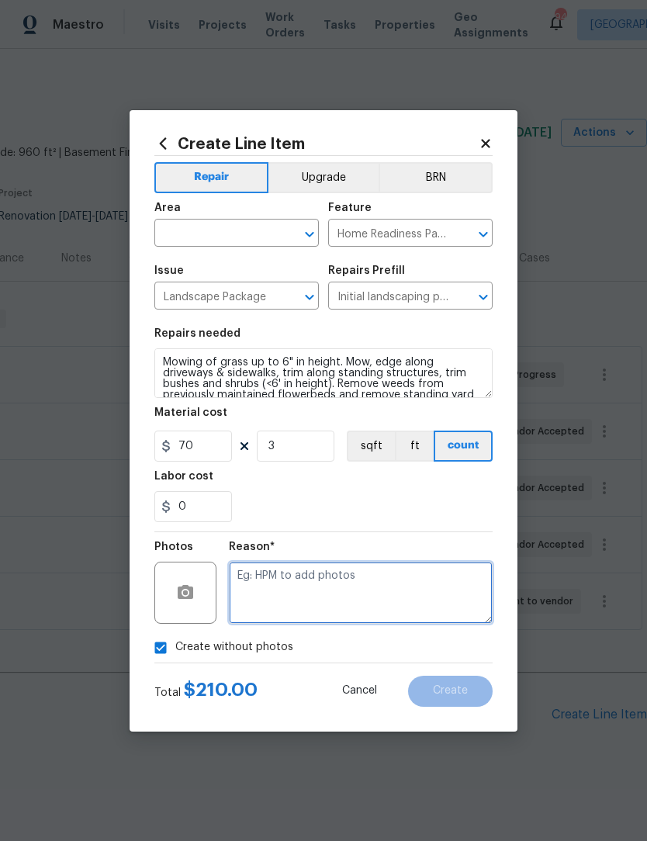
click at [330, 574] on textarea at bounding box center [361, 593] width 264 height 62
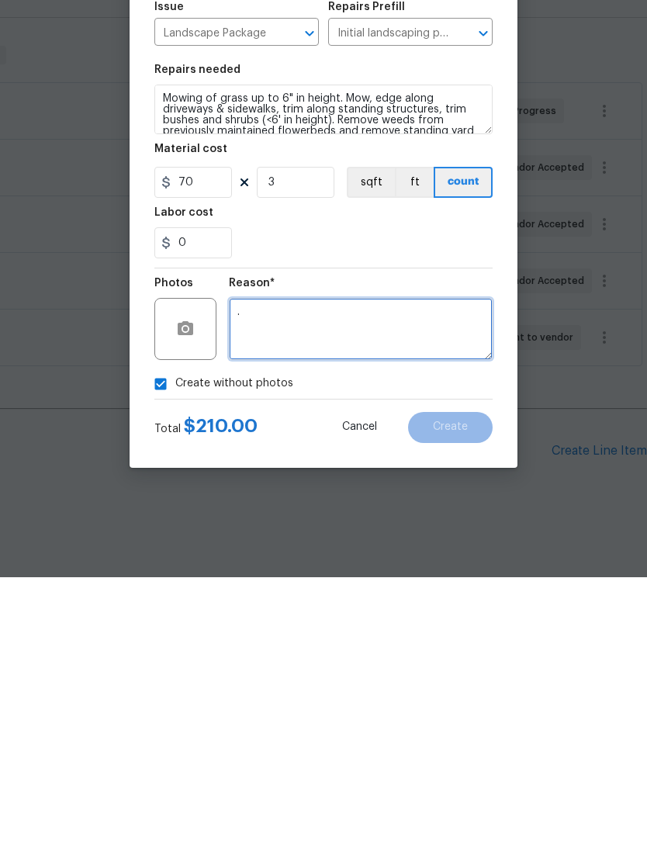
scroll to position [30, 0]
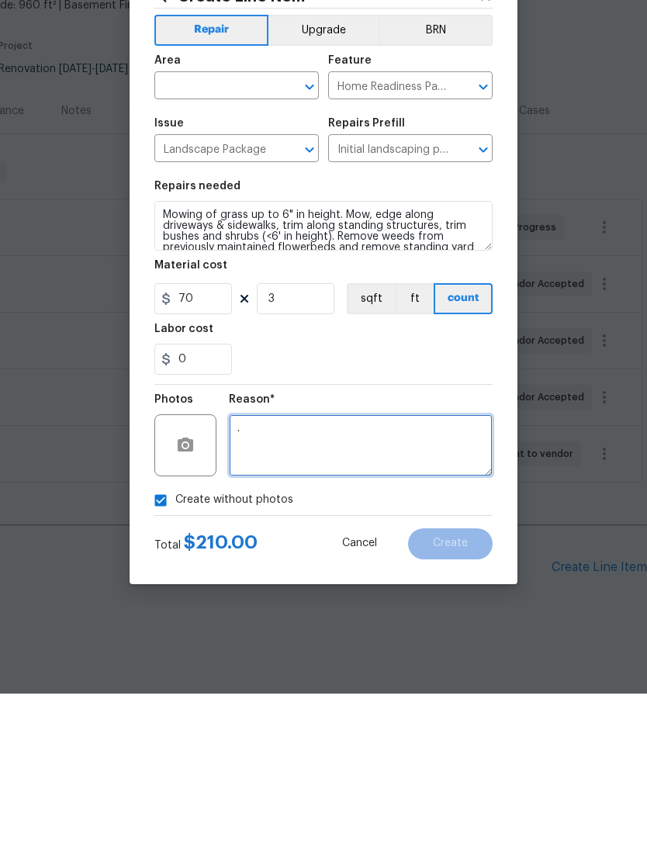
click at [310, 225] on icon "Open" at bounding box center [309, 234] width 19 height 19
type textarea "."
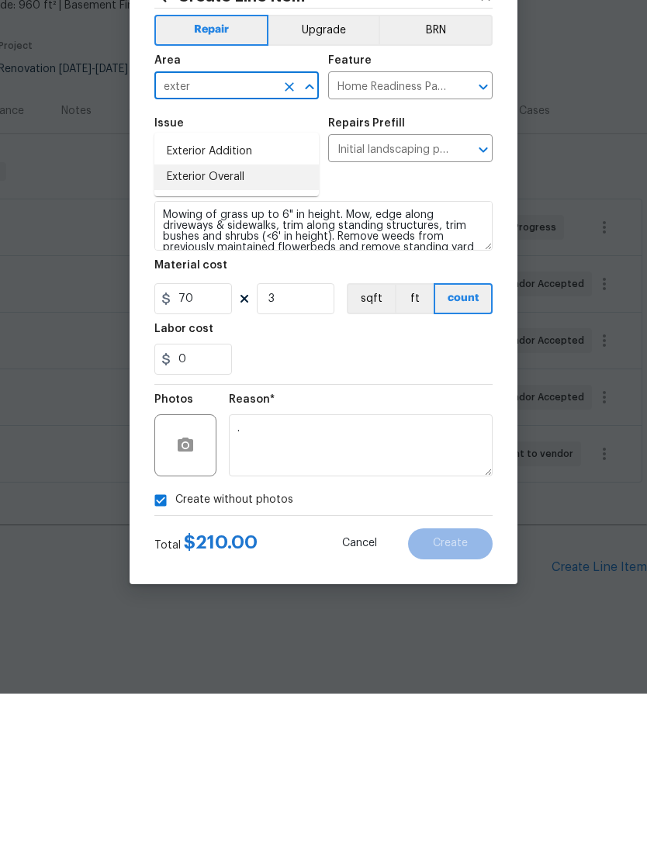
click at [237, 312] on li "Exterior Overall" at bounding box center [236, 325] width 164 height 26
type input "Exterior Overall"
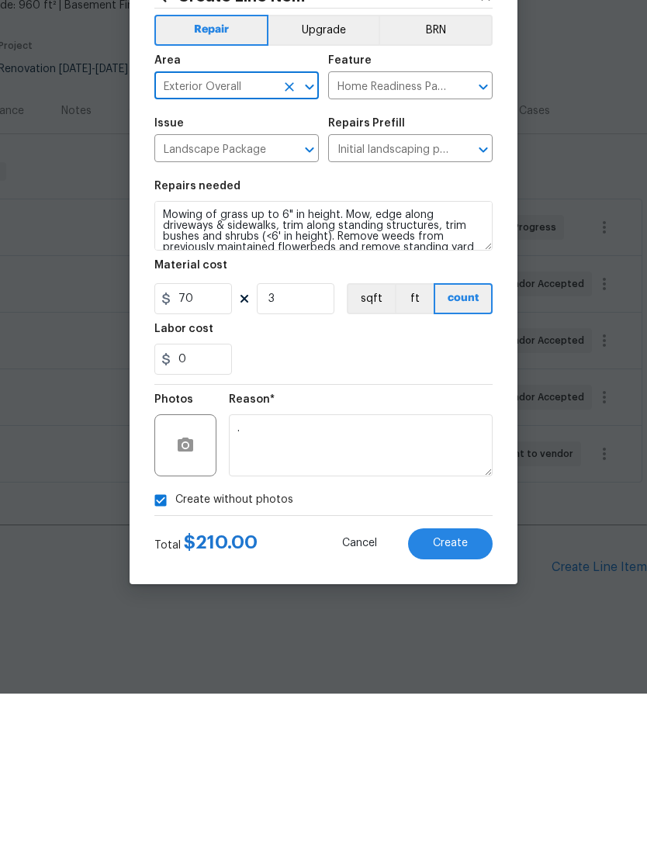
click at [460, 685] on span "Create" at bounding box center [450, 691] width 35 height 12
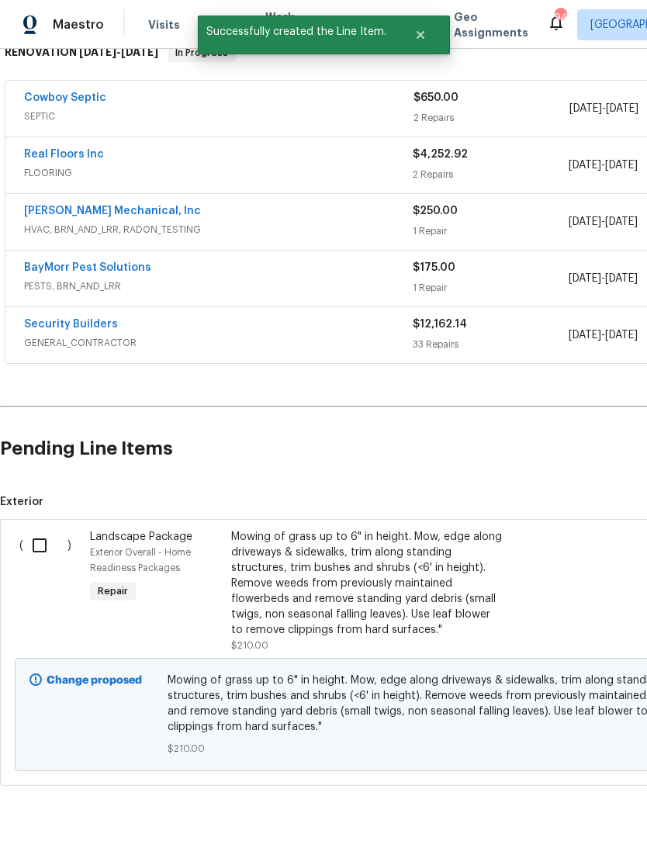
scroll to position [265, 0]
click at [44, 530] on input "checkbox" at bounding box center [45, 546] width 44 height 33
checkbox input "true"
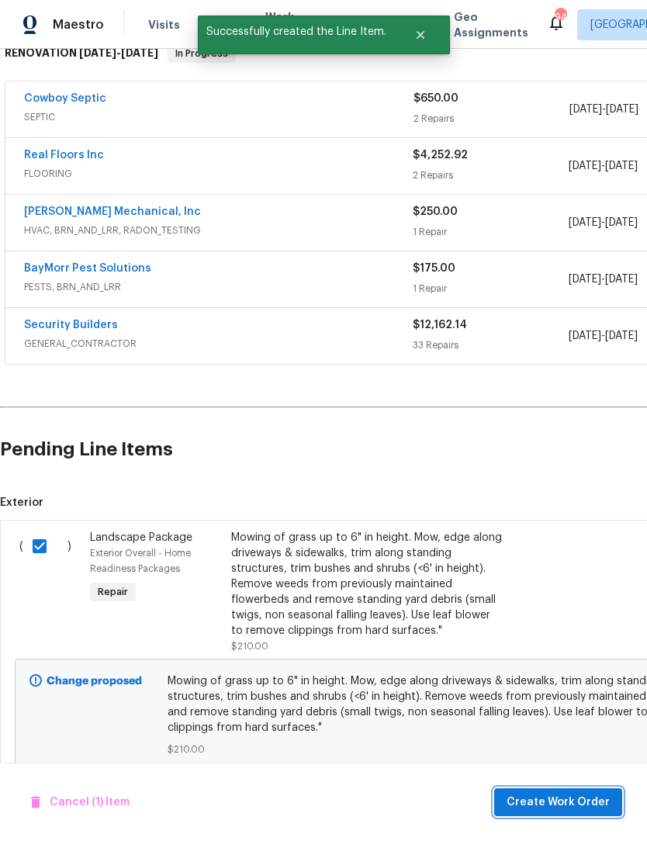
click at [572, 799] on span "Create Work Order" at bounding box center [557, 802] width 103 height 19
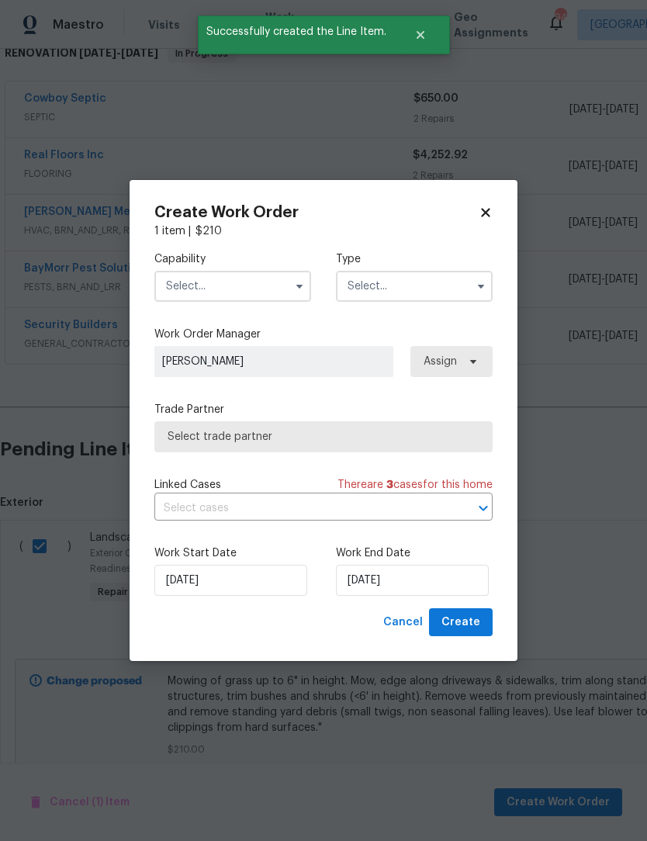
click at [302, 286] on icon "button" at bounding box center [299, 286] width 12 height 12
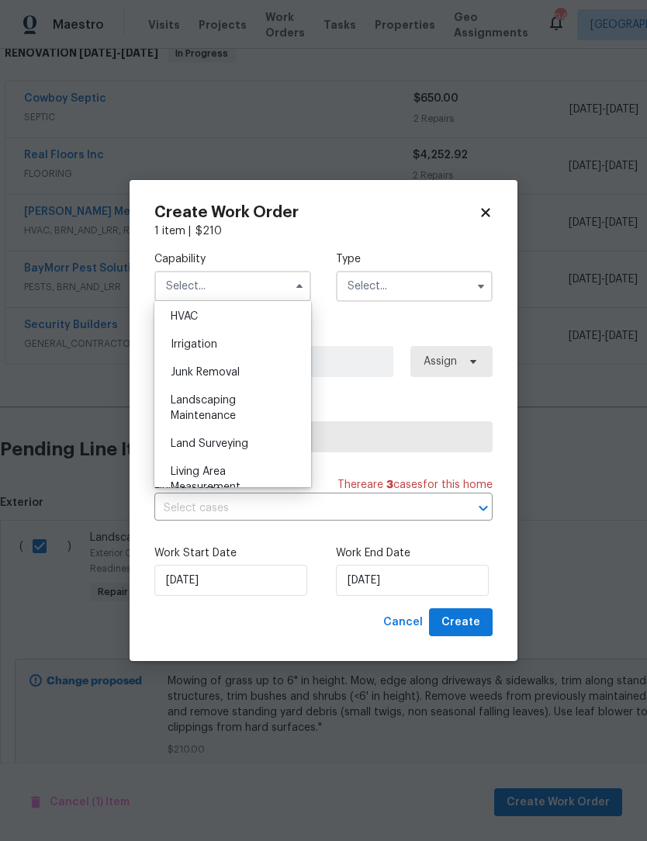
scroll to position [966, 0]
click at [228, 385] on span "Landscaping Maintenance" at bounding box center [203, 381] width 65 height 26
type input "Landscaping Maintenance"
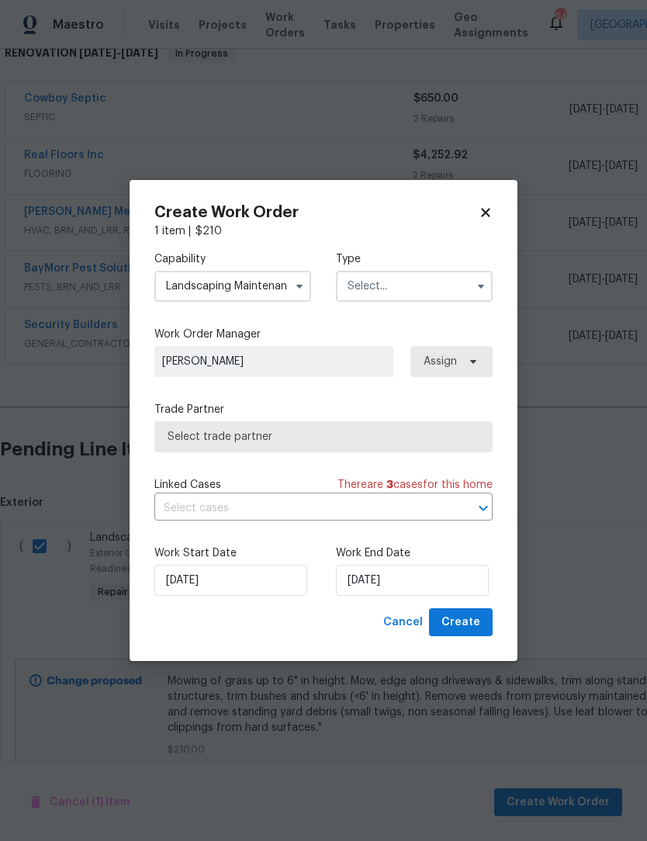
click at [475, 289] on icon "button" at bounding box center [481, 286] width 12 height 12
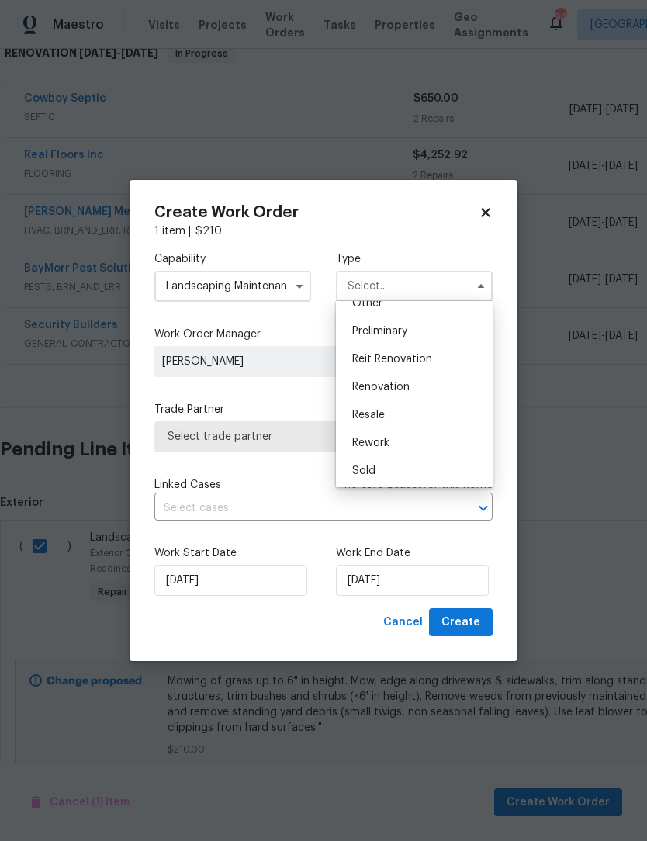
scroll to position [324, 0]
click at [420, 386] on div "Renovation" at bounding box center [414, 386] width 149 height 28
type input "Renovation"
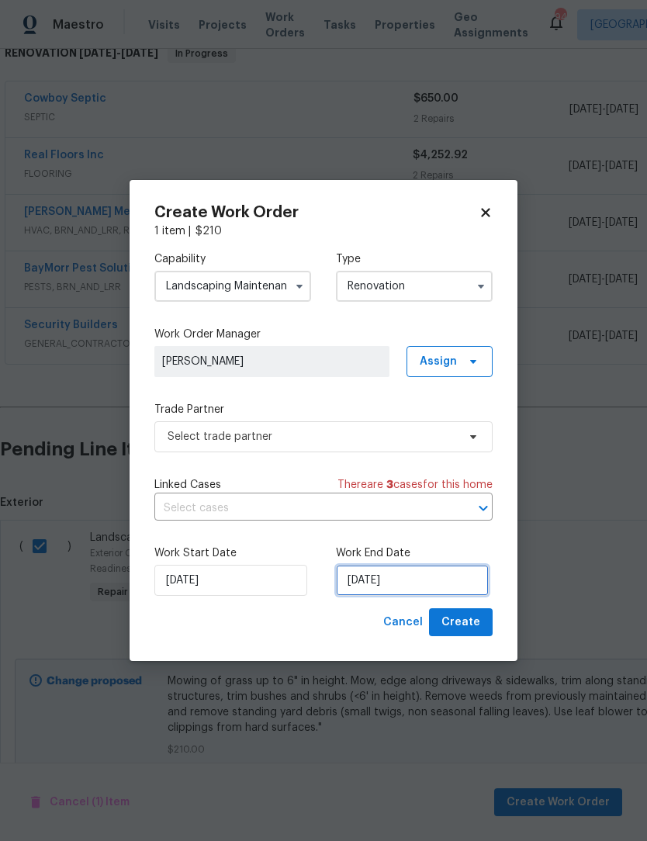
click at [424, 588] on input "[DATE]" at bounding box center [412, 580] width 153 height 31
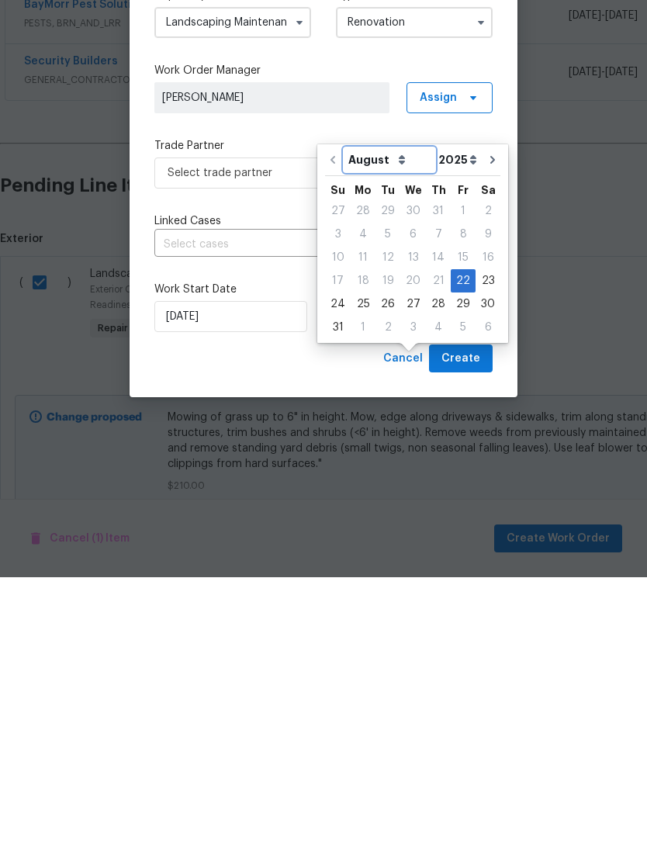
click at [398, 412] on select "August September October November December" at bounding box center [389, 423] width 90 height 23
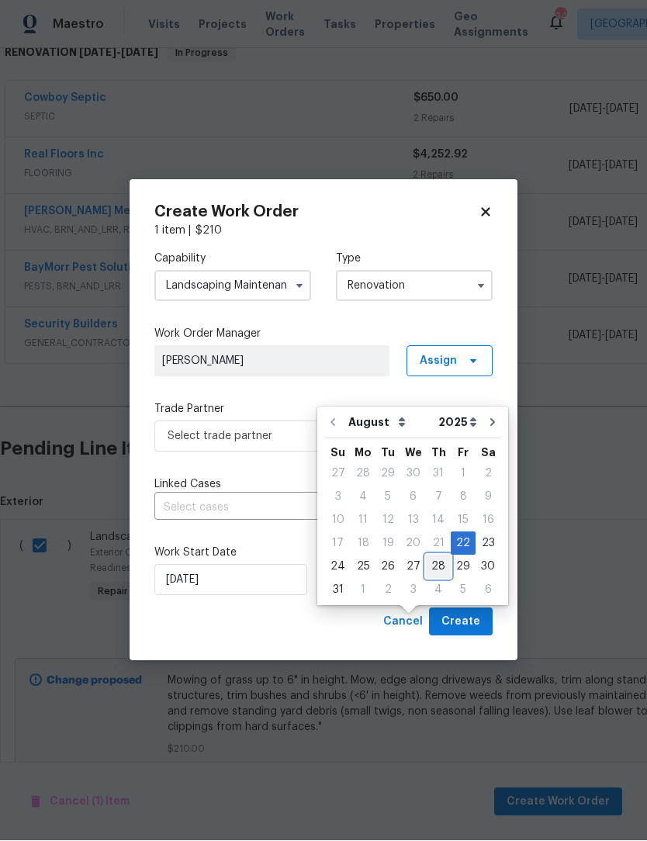
click at [433, 556] on div "28" at bounding box center [438, 567] width 25 height 22
type input "[DATE]"
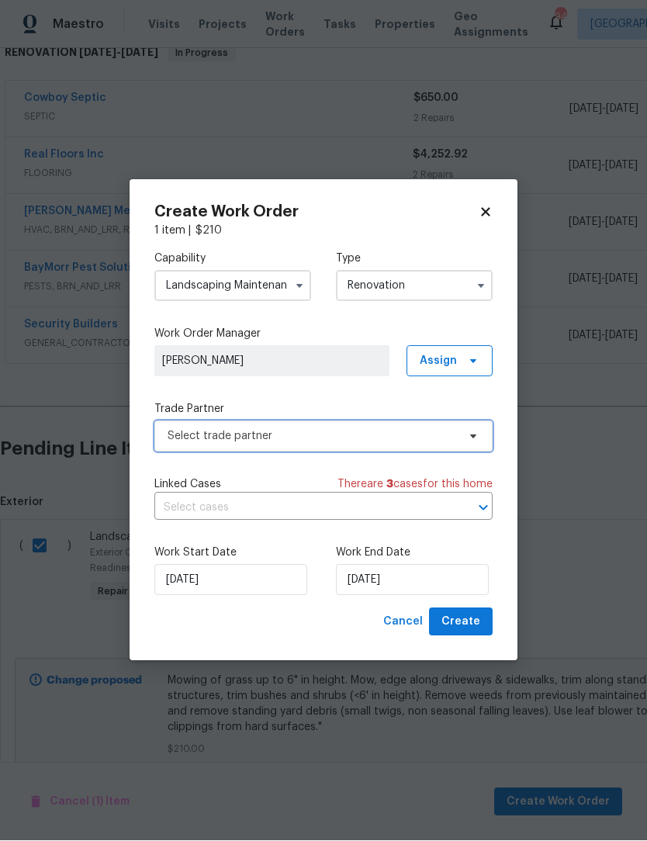
click at [475, 432] on icon at bounding box center [473, 436] width 12 height 12
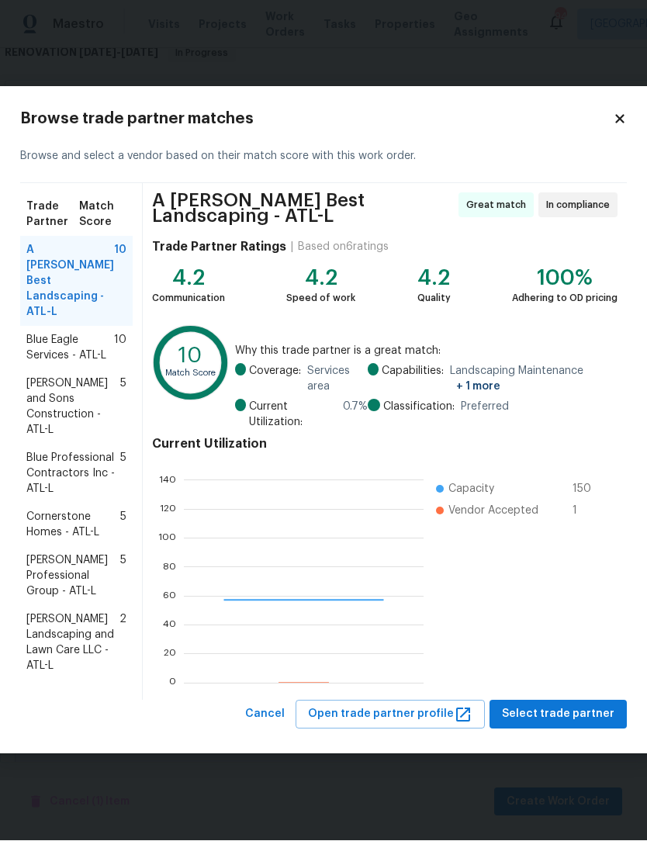
scroll to position [217, 240]
click at [568, 709] on span "Select trade partner" at bounding box center [558, 714] width 112 height 19
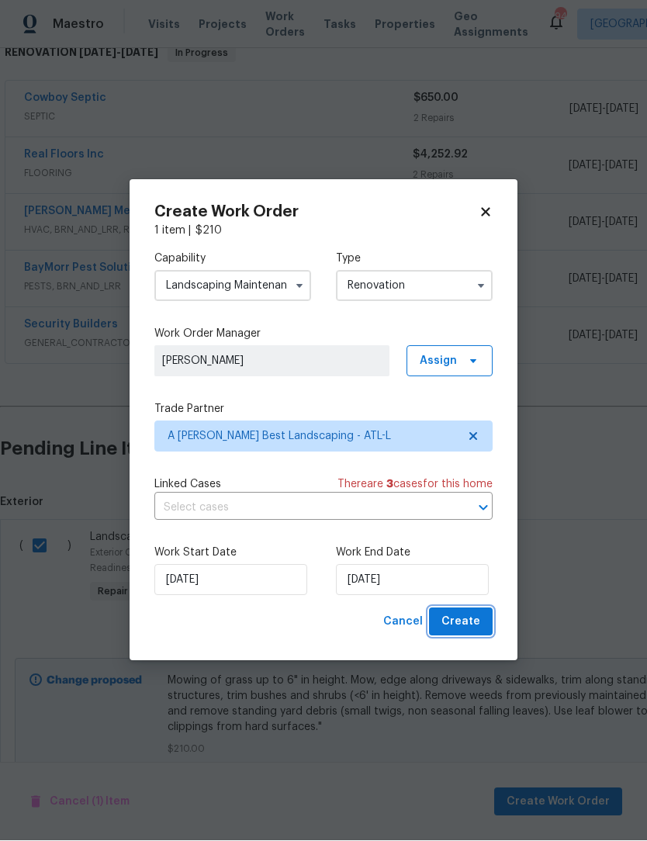
click at [472, 612] on button "Create" at bounding box center [461, 622] width 64 height 29
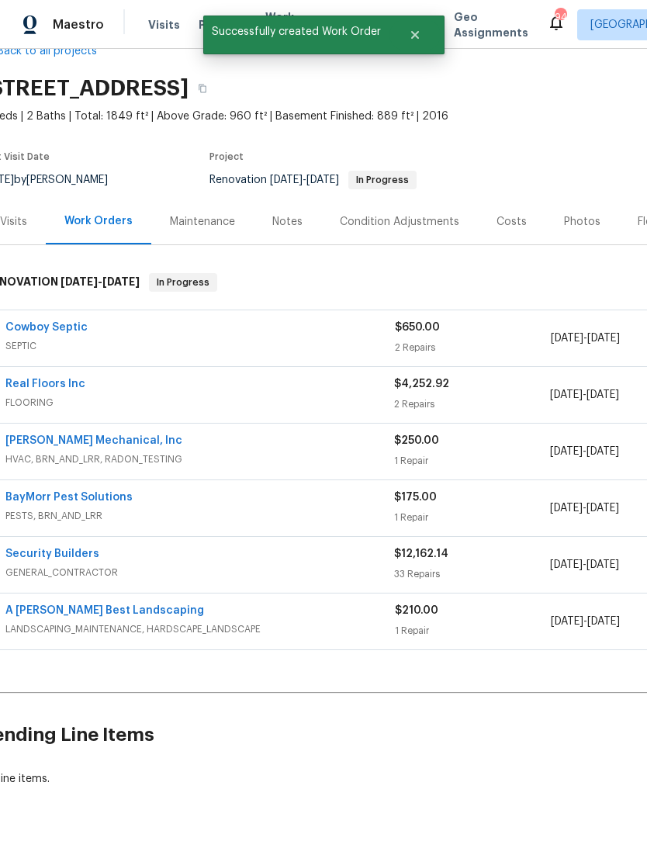
scroll to position [36, 19]
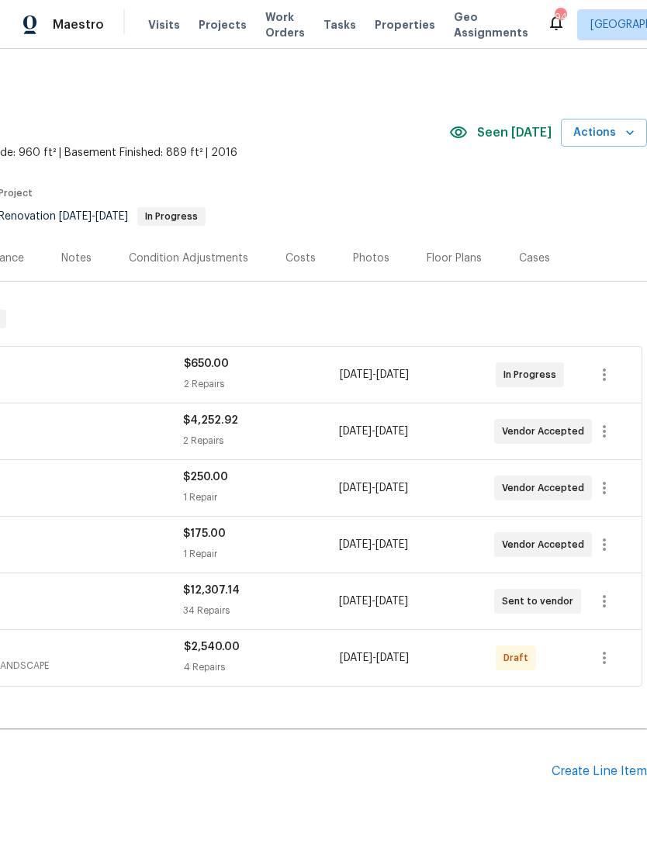
scroll to position [0, 230]
click at [603, 655] on icon "button" at bounding box center [604, 657] width 19 height 19
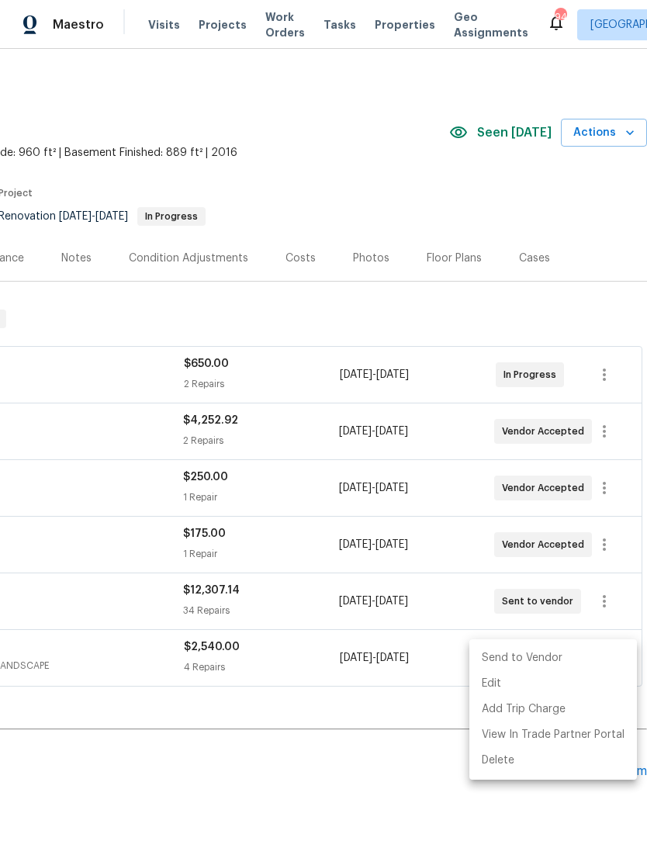
click at [551, 657] on li "Send to Vendor" at bounding box center [553, 658] width 168 height 26
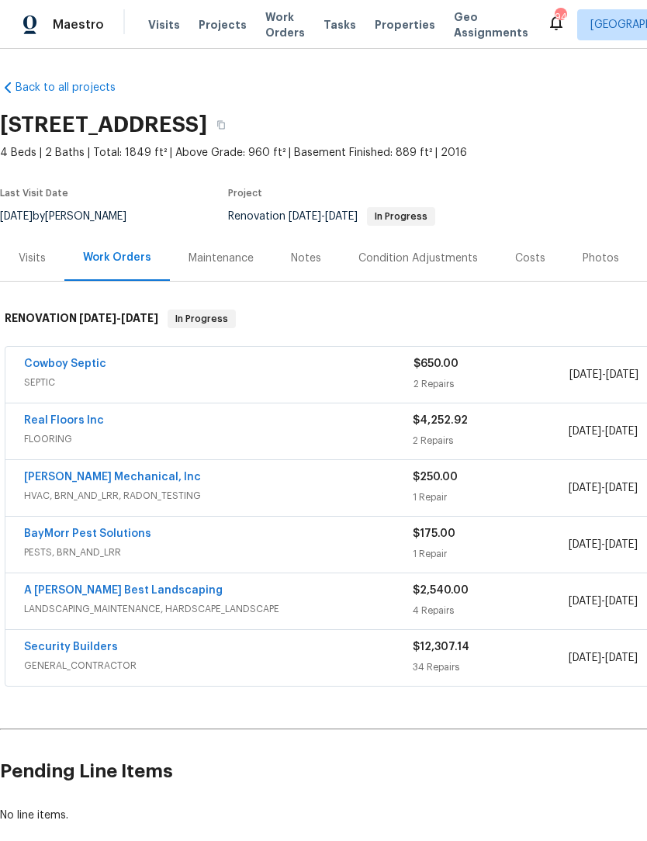
click at [70, 590] on link "A [PERSON_NAME] Best Landscaping" at bounding box center [123, 590] width 199 height 11
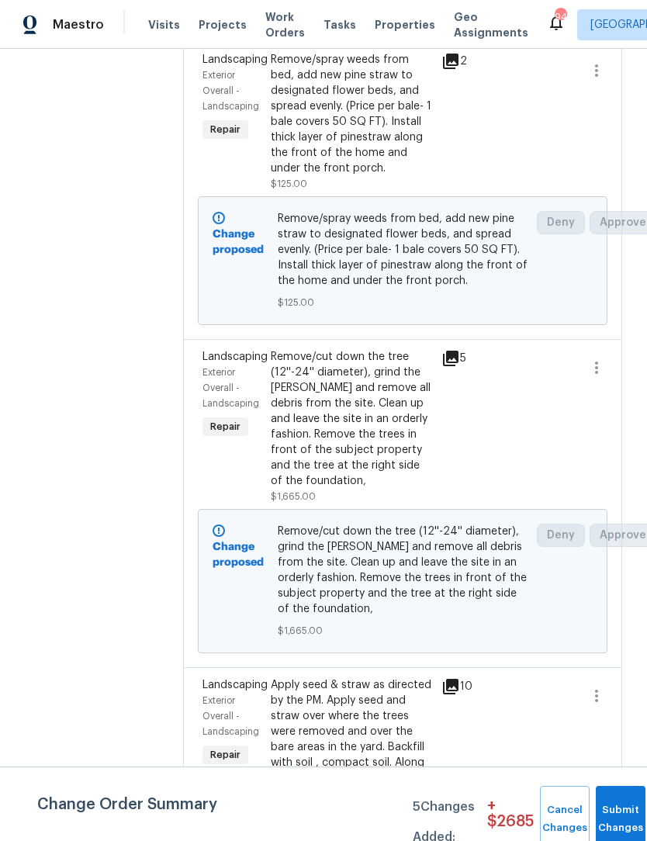
scroll to position [694, 1]
click at [371, 475] on div "Remove/cut down the tree (12''-24'' diameter), grind the [PERSON_NAME] and remo…" at bounding box center [350, 419] width 161 height 140
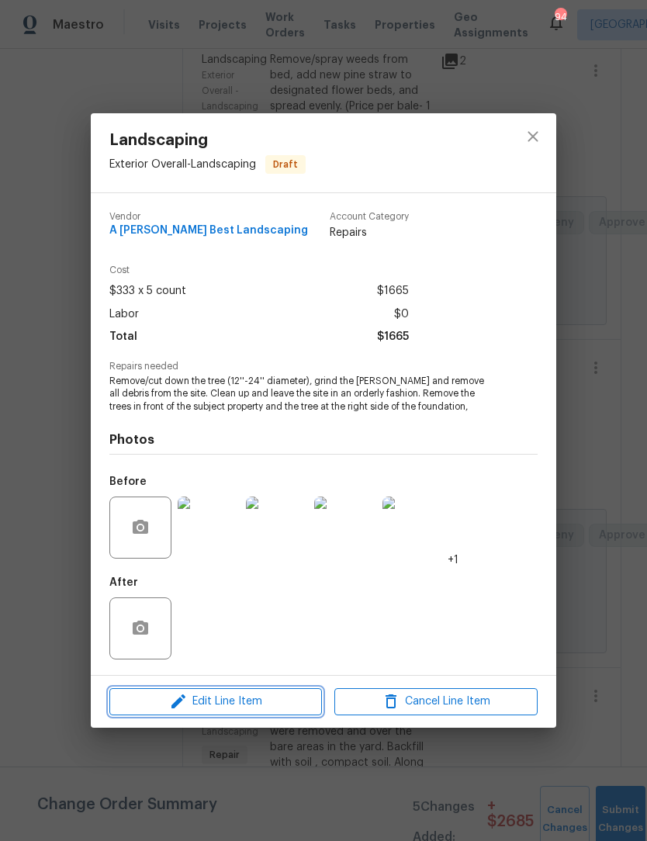
click at [261, 706] on span "Edit Line Item" at bounding box center [215, 701] width 203 height 19
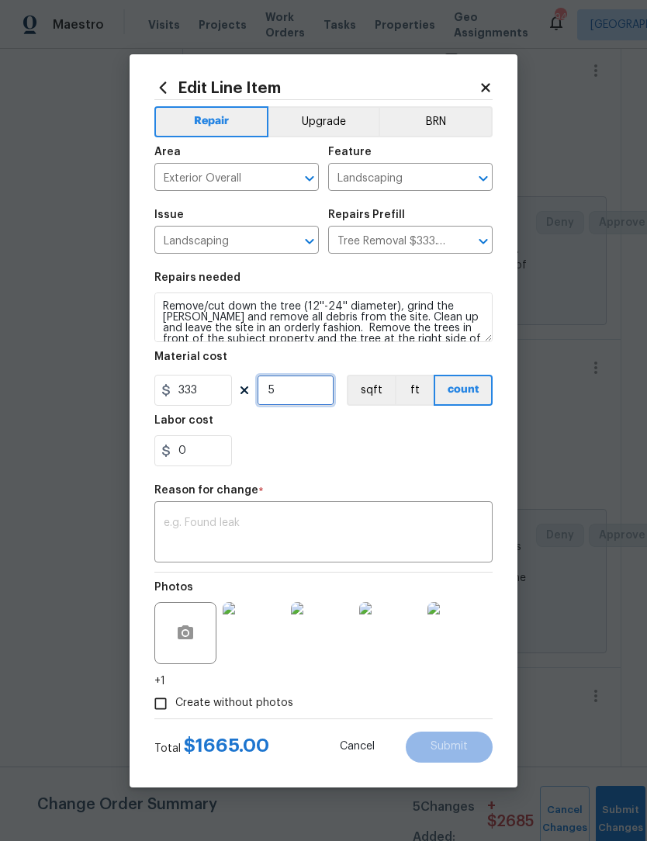
click at [312, 393] on input "5" at bounding box center [296, 390] width 78 height 31
type input "4"
click at [408, 520] on textarea at bounding box center [324, 533] width 320 height 33
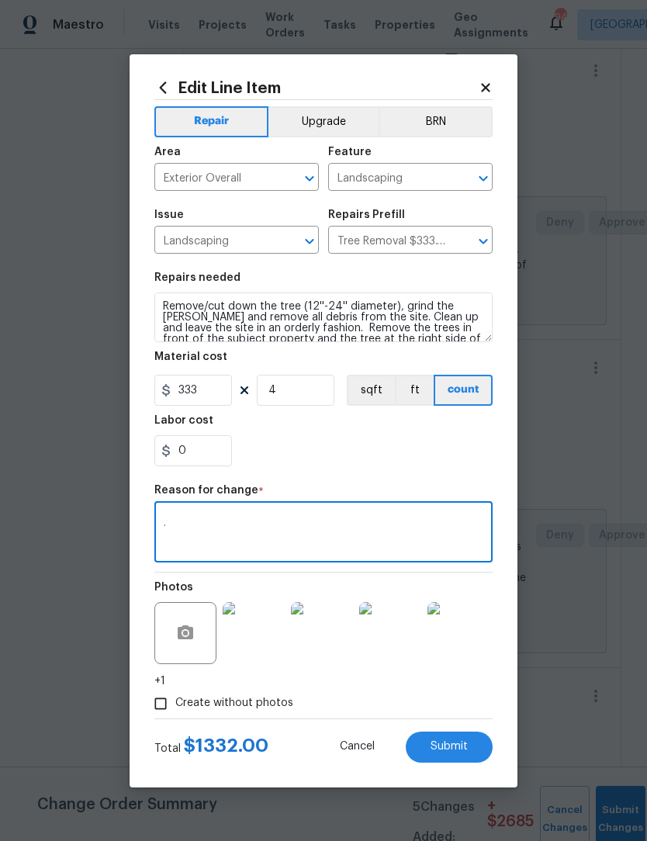
type textarea "."
click at [470, 750] on button "Submit" at bounding box center [449, 746] width 87 height 31
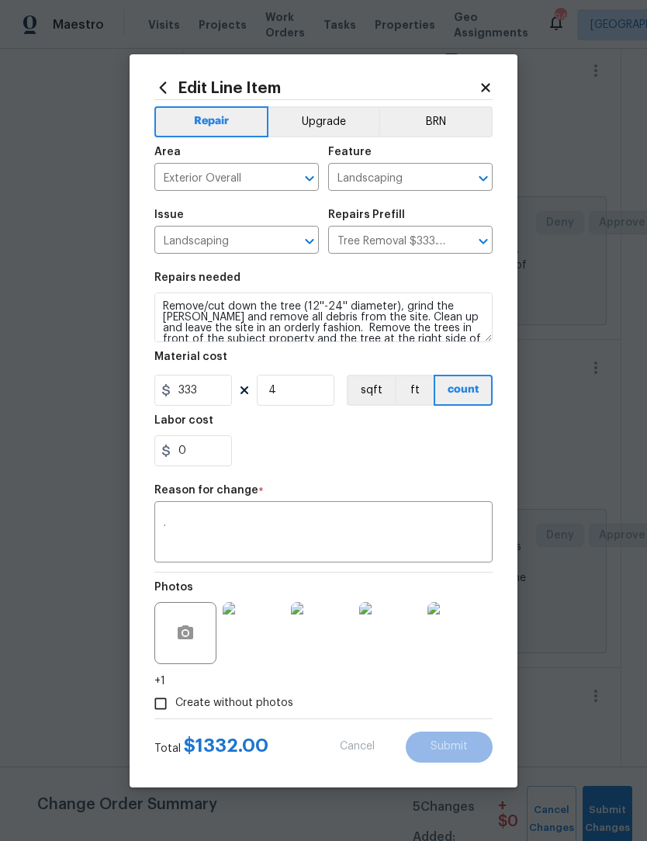
type input "5"
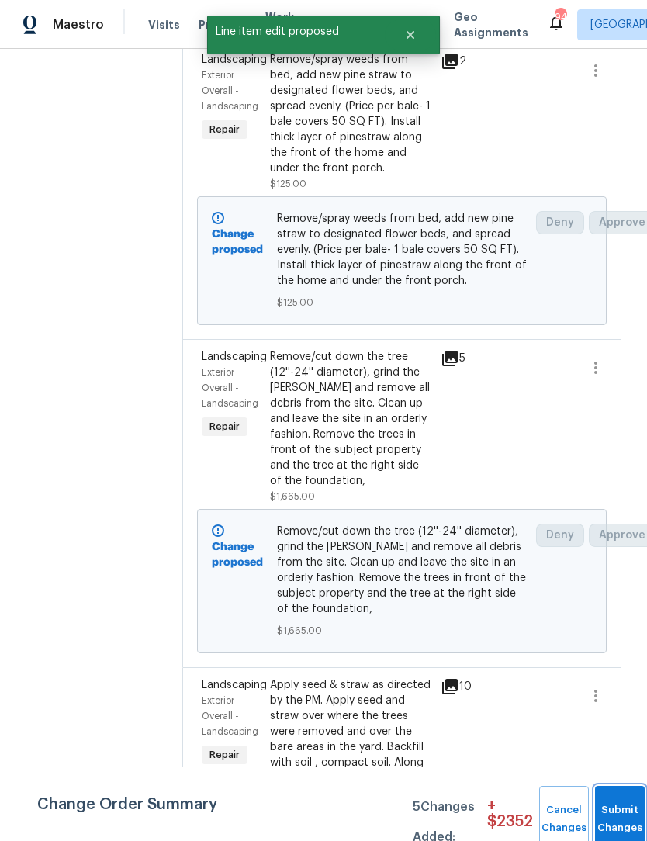
click at [613, 811] on button "Submit Changes" at bounding box center [620, 819] width 50 height 67
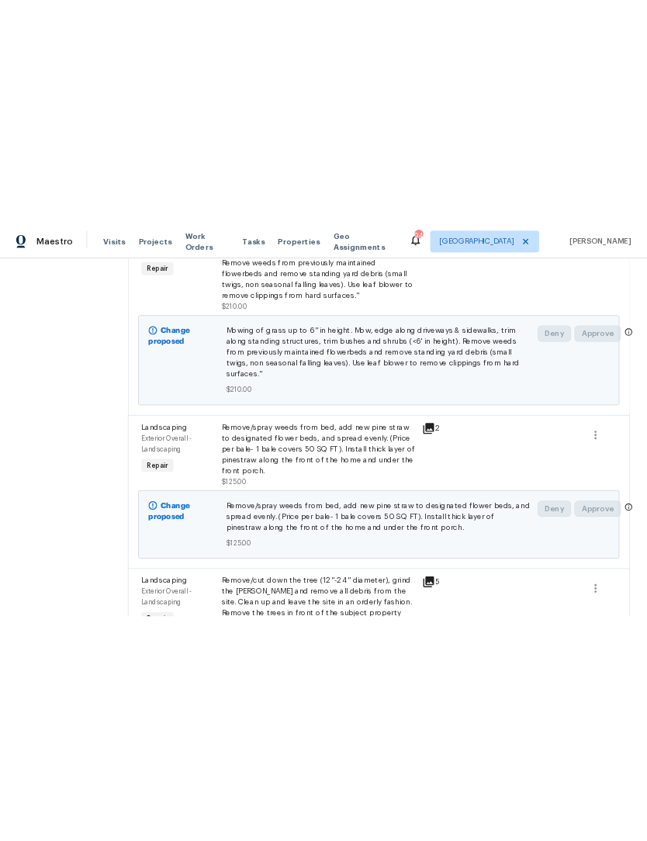
scroll to position [307, 0]
